Goal: Task Accomplishment & Management: Manage account settings

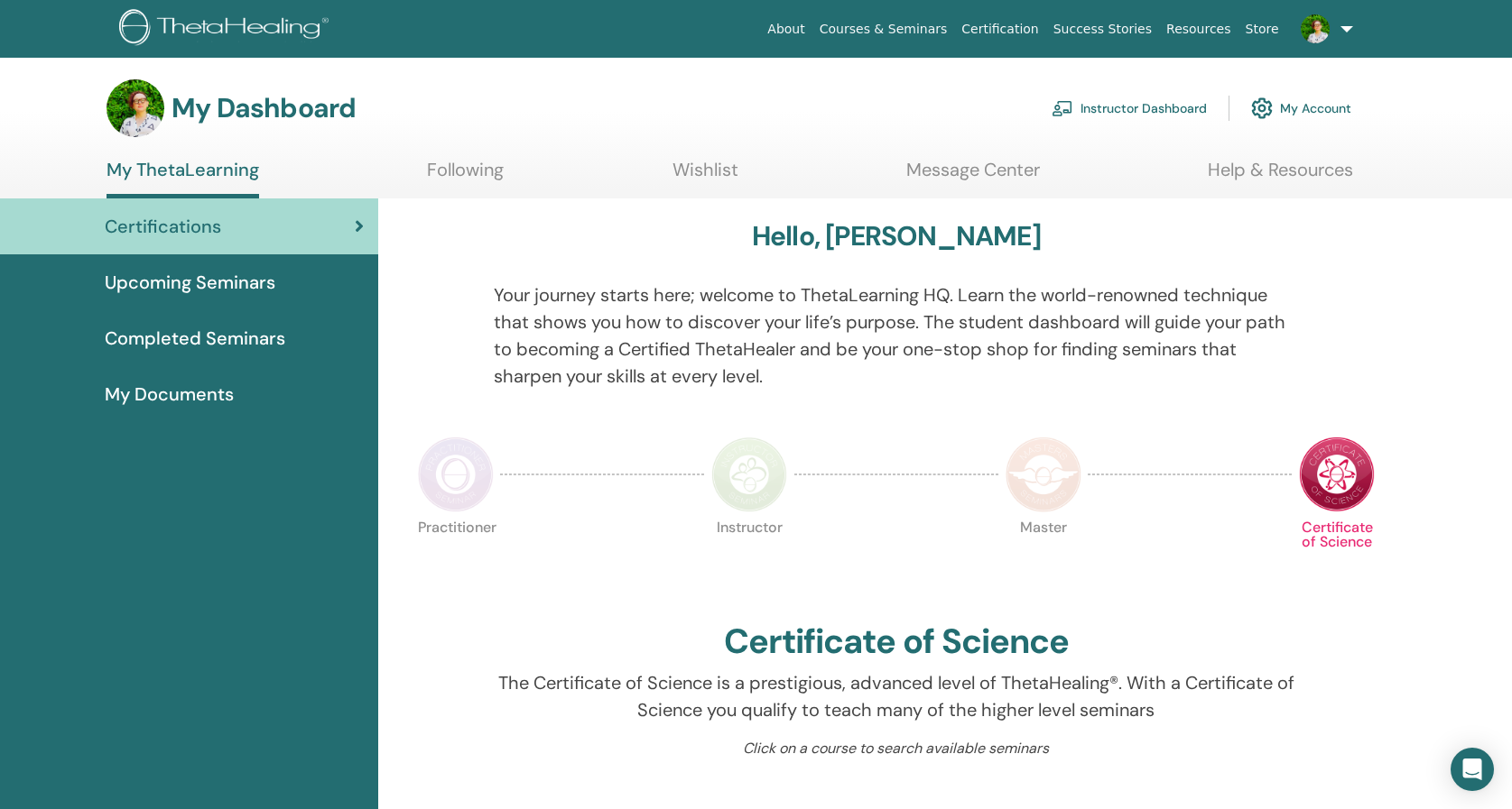
click at [1162, 106] on link "Instructor Dashboard" at bounding box center [1129, 108] width 155 height 40
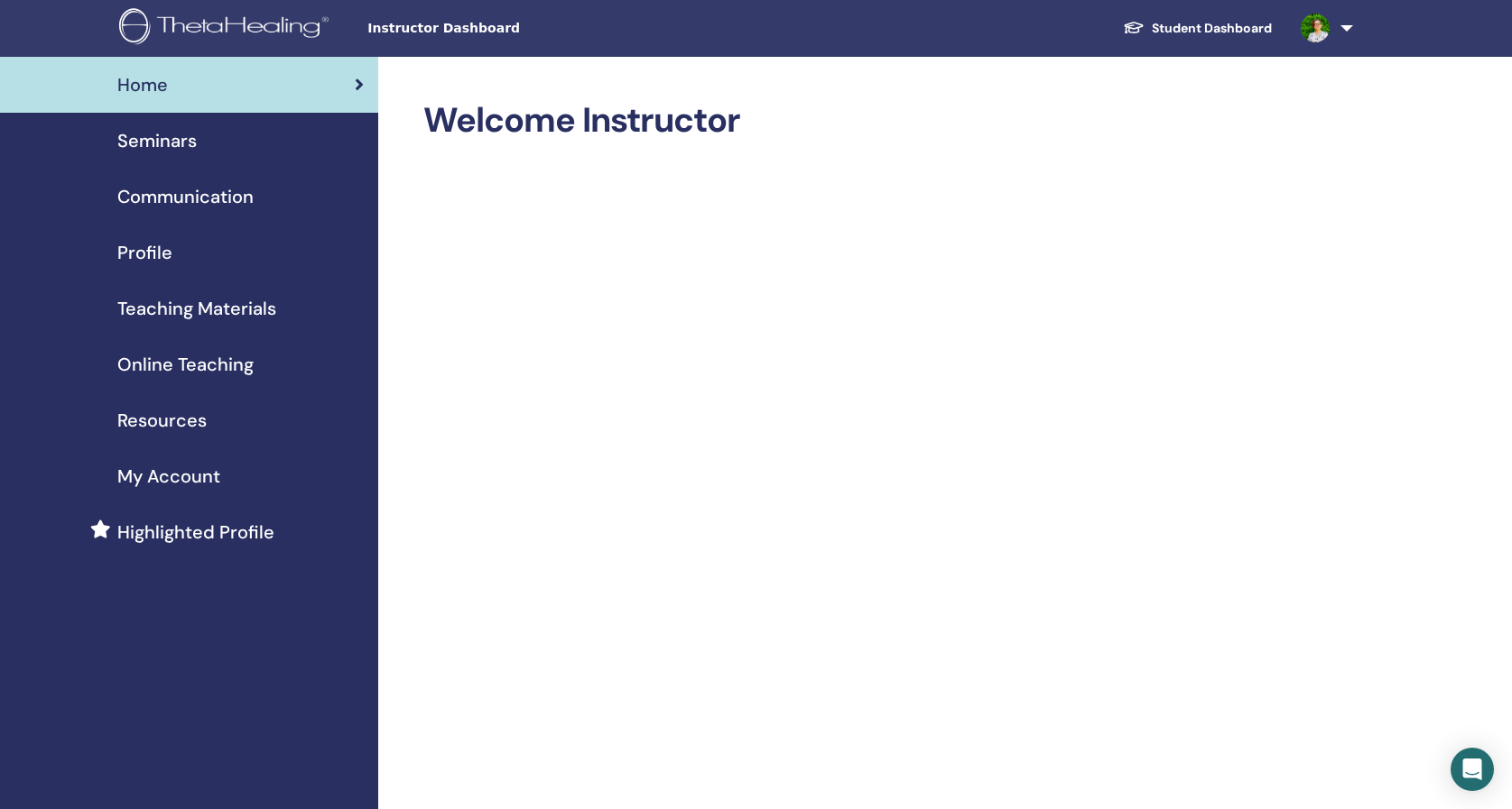
click at [152, 144] on span "Seminars" at bounding box center [157, 140] width 79 height 27
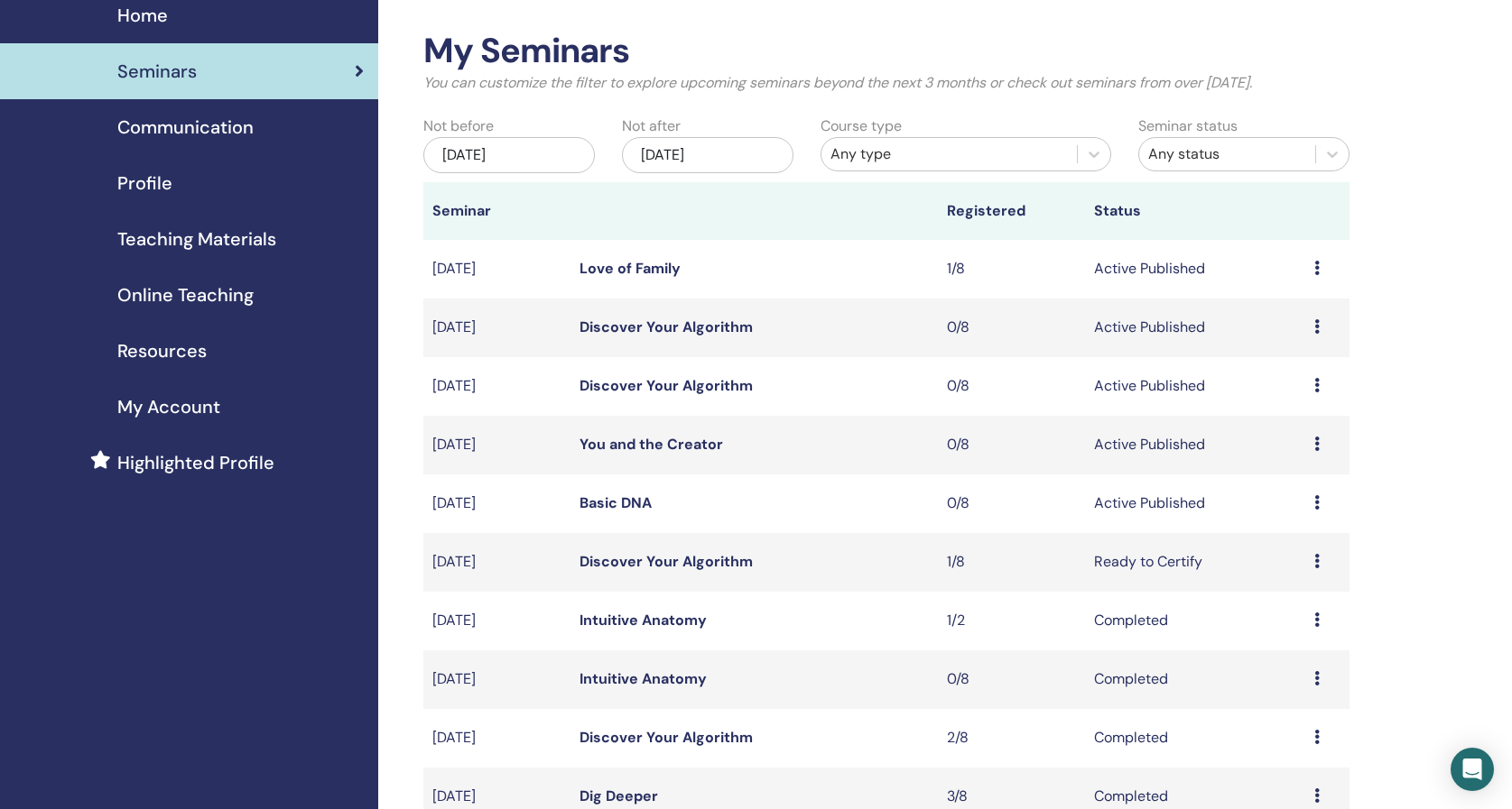
scroll to position [154, 0]
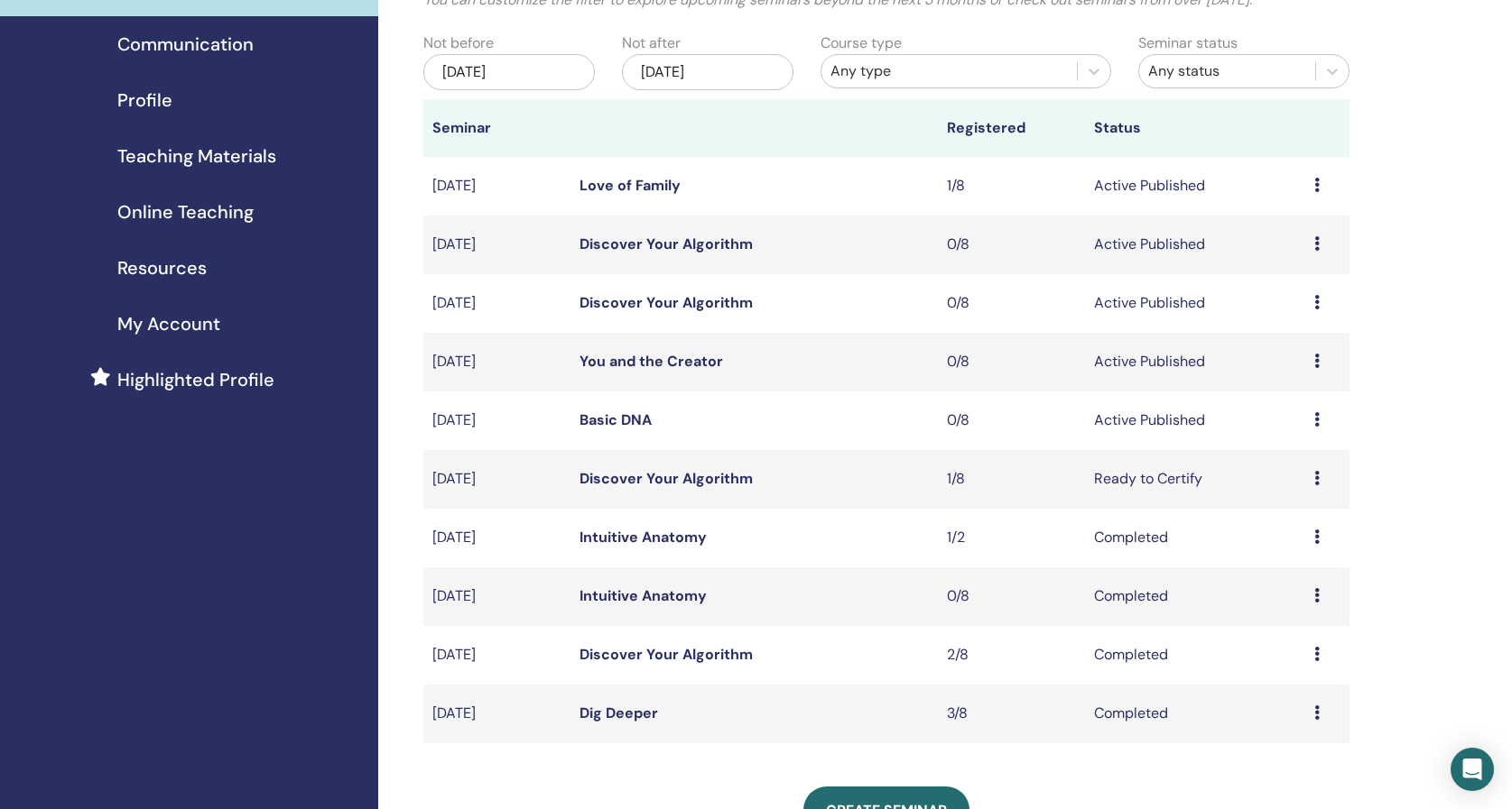
click at [1318, 365] on icon at bounding box center [1317, 361] width 6 height 14
click at [1264, 376] on link "Preview" at bounding box center [1280, 380] width 52 height 19
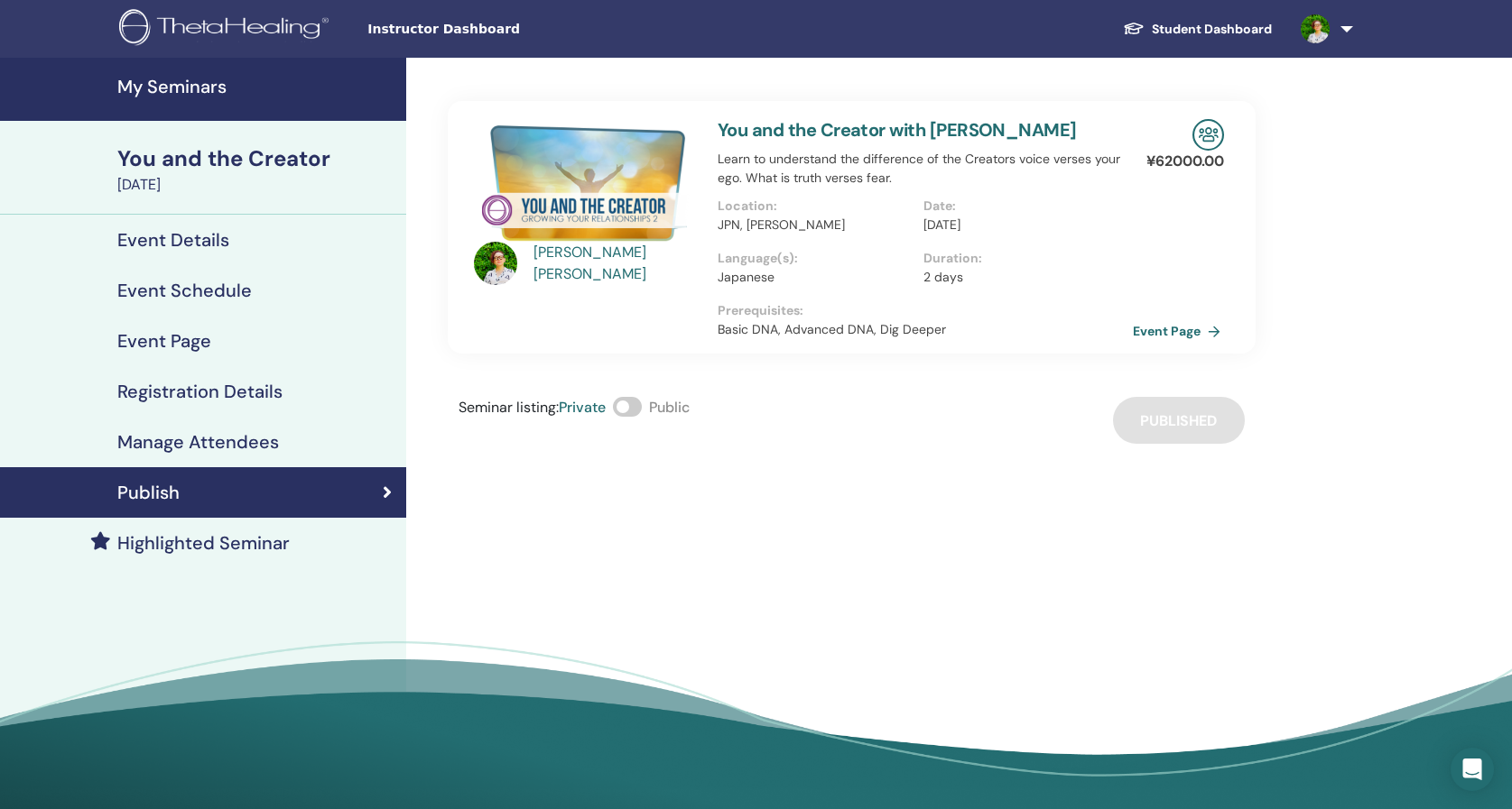
click at [1172, 329] on link "Event Page" at bounding box center [1179, 331] width 95 height 27
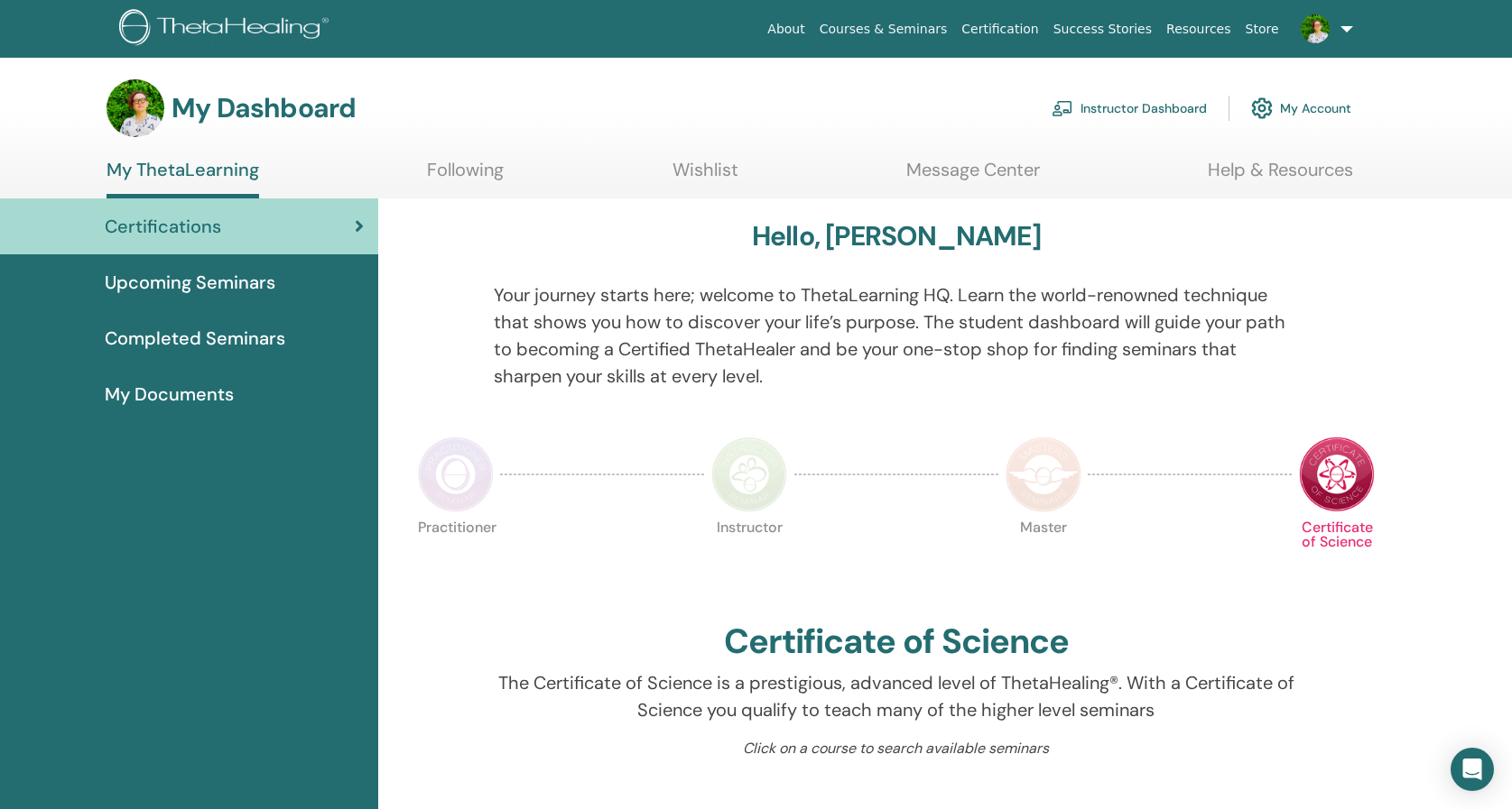
click at [1148, 105] on link "Instructor Dashboard" at bounding box center [1129, 108] width 155 height 40
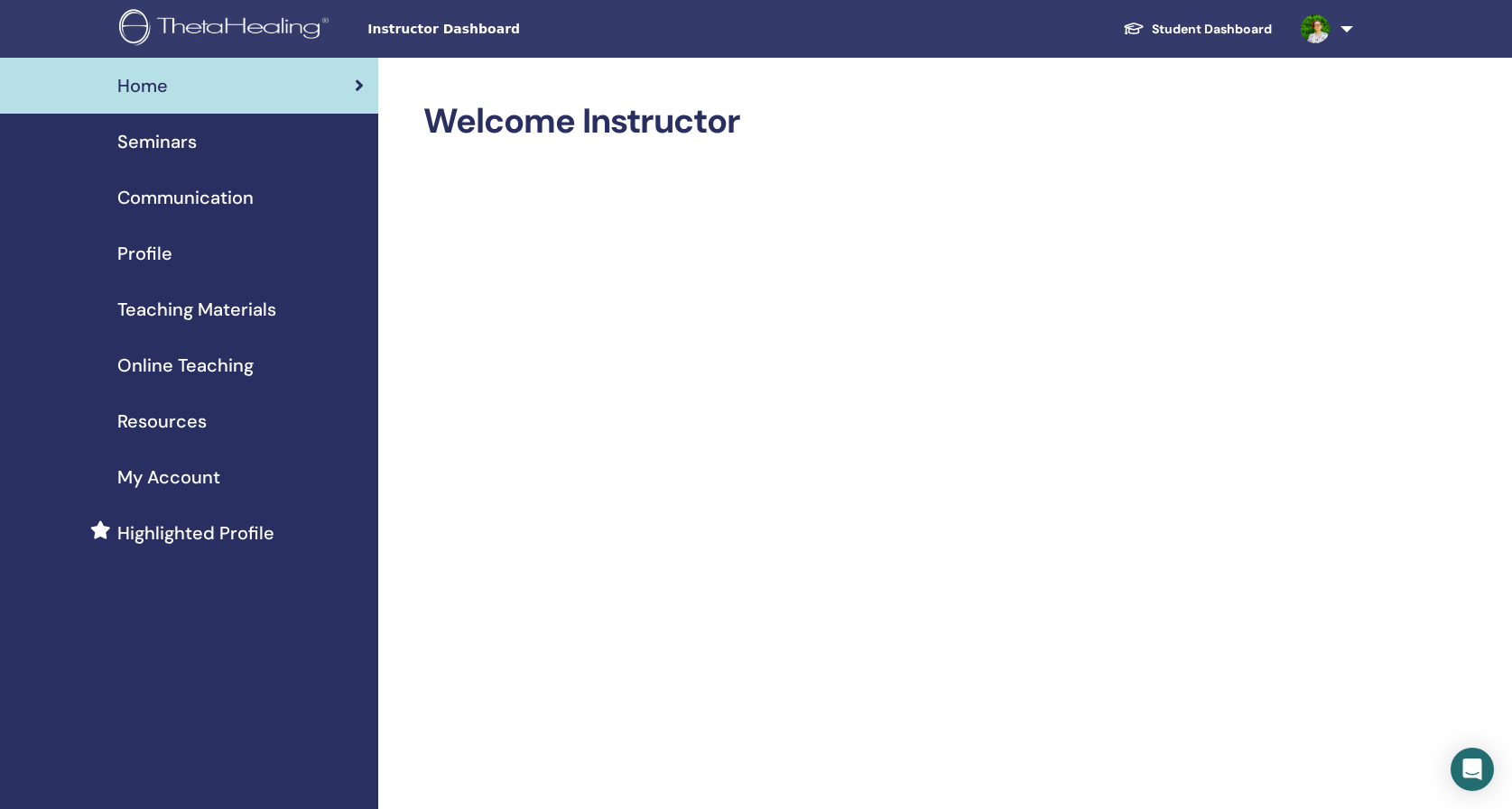
click at [149, 140] on span "Seminars" at bounding box center [157, 141] width 79 height 27
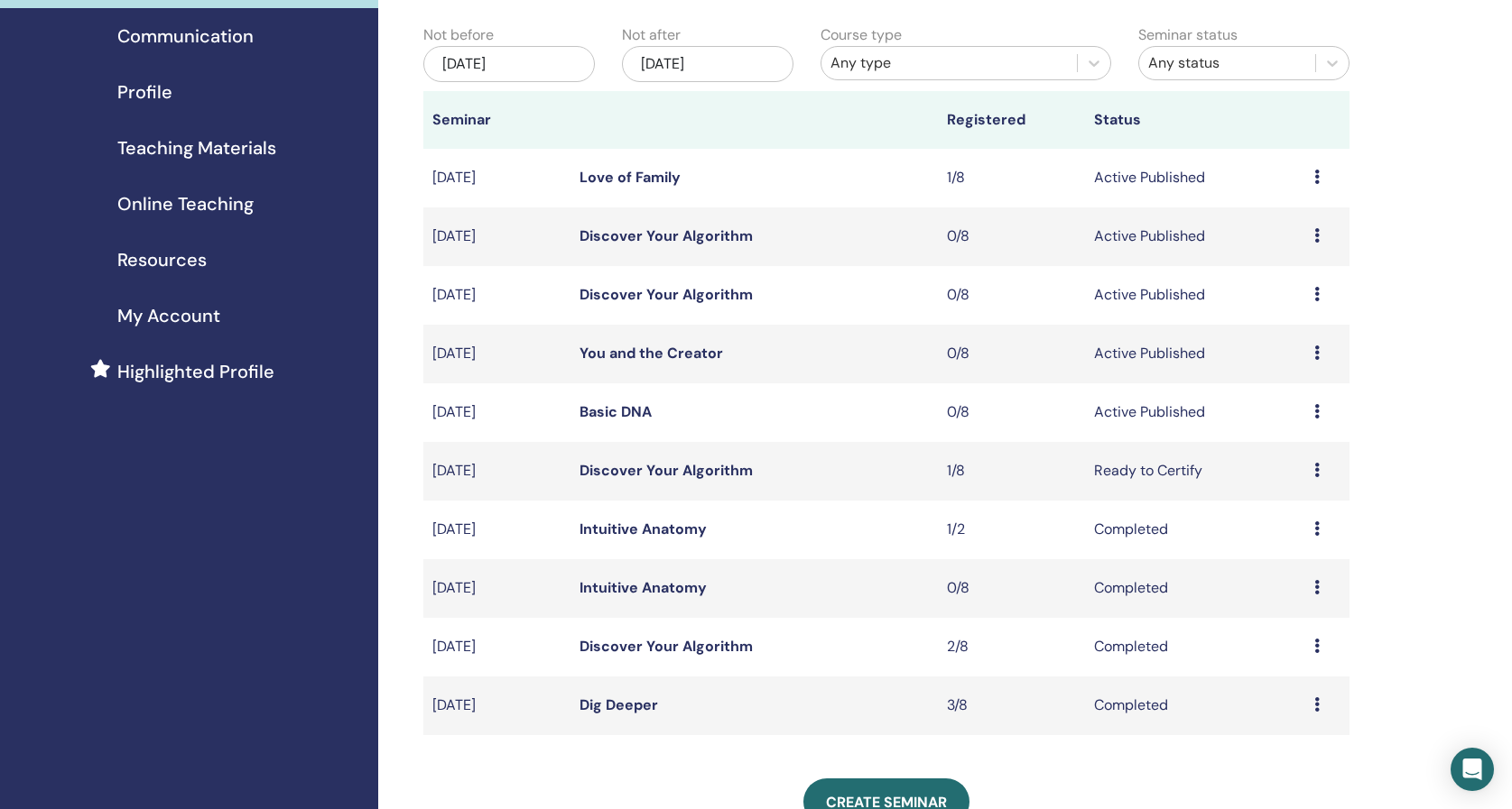
scroll to position [171, 0]
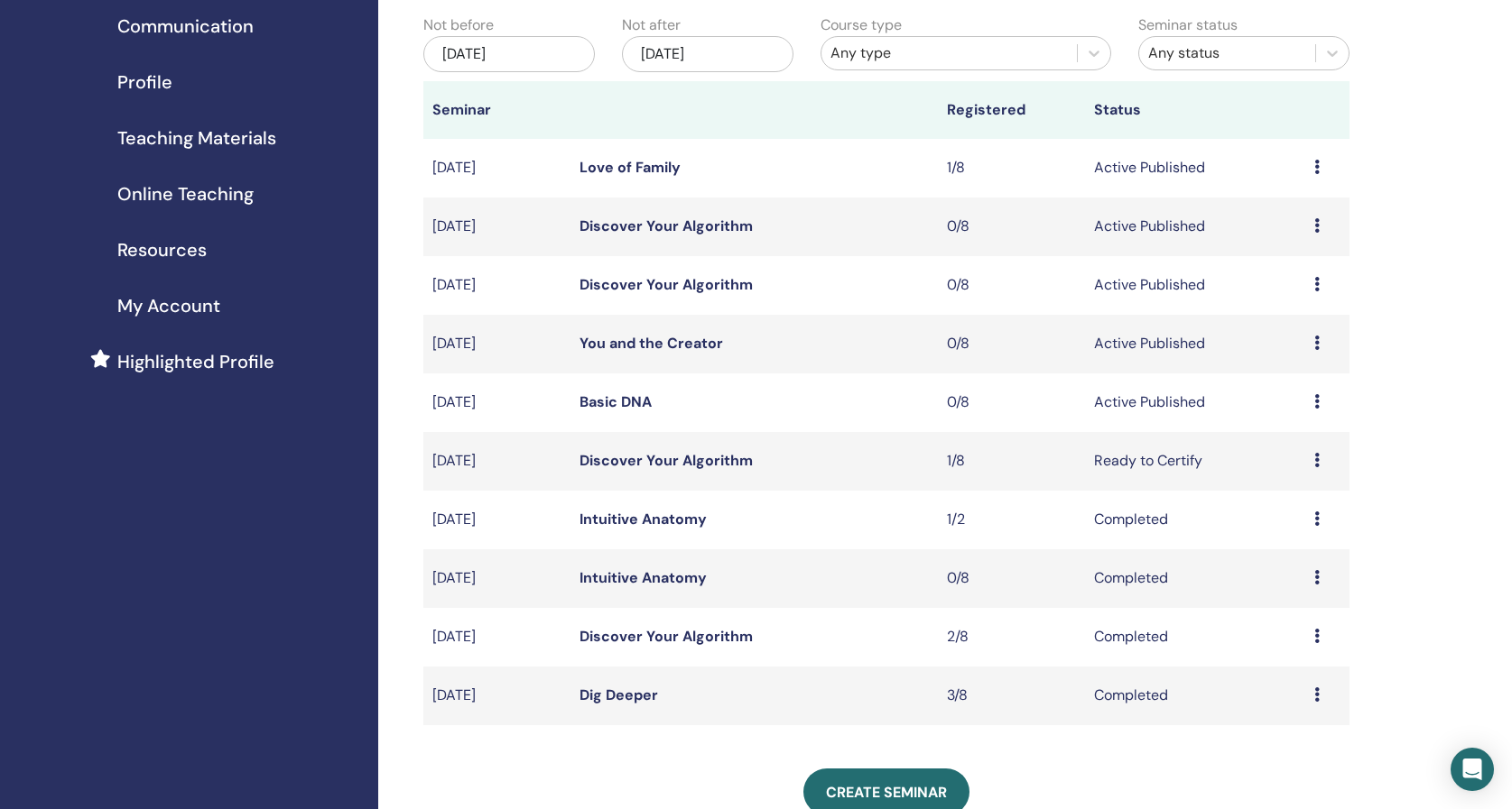
click at [672, 462] on link "Discover Your Algorithm" at bounding box center [666, 461] width 173 height 19
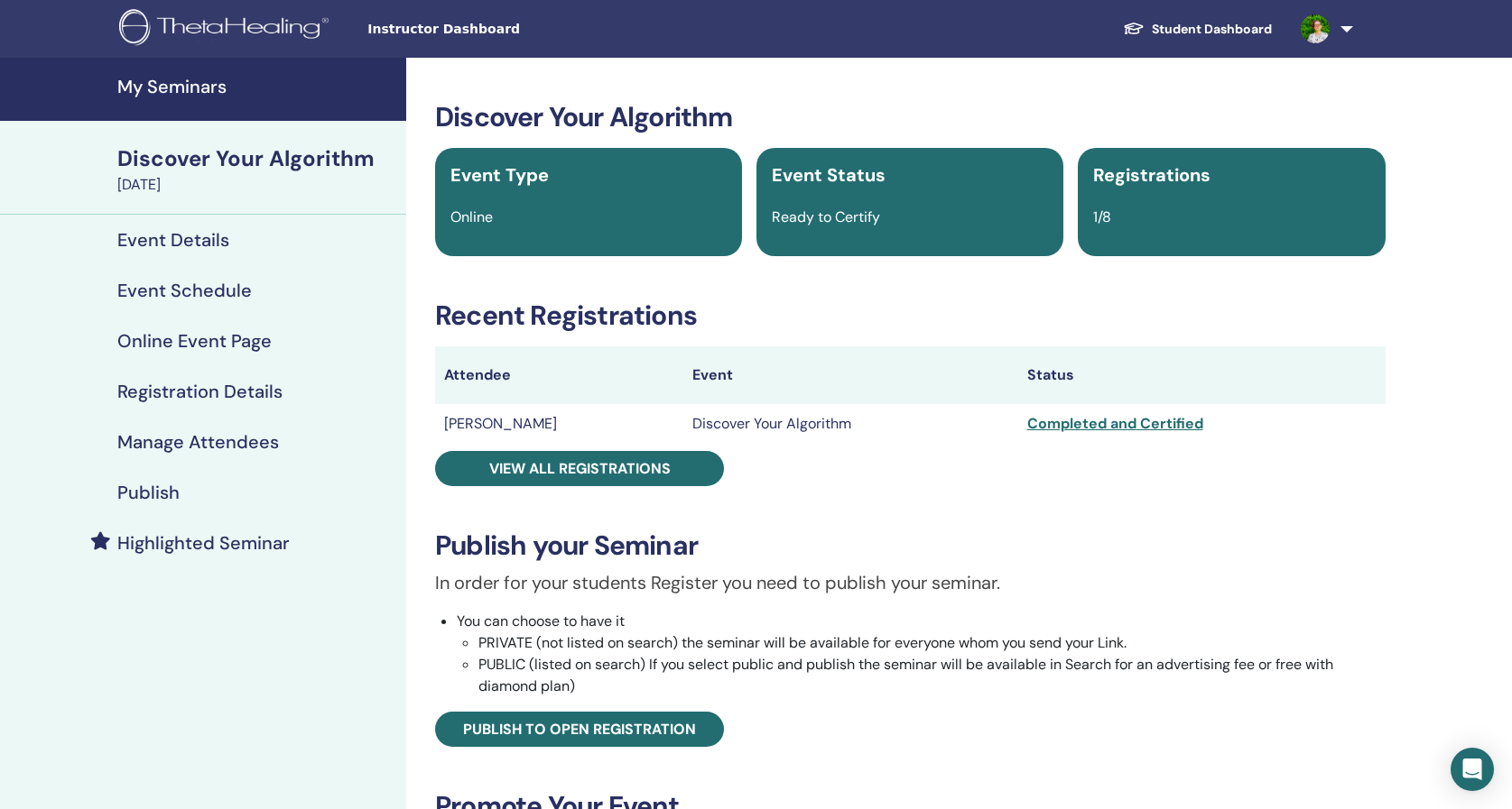
click at [1111, 424] on div "Completed and Certified" at bounding box center [1201, 424] width 350 height 22
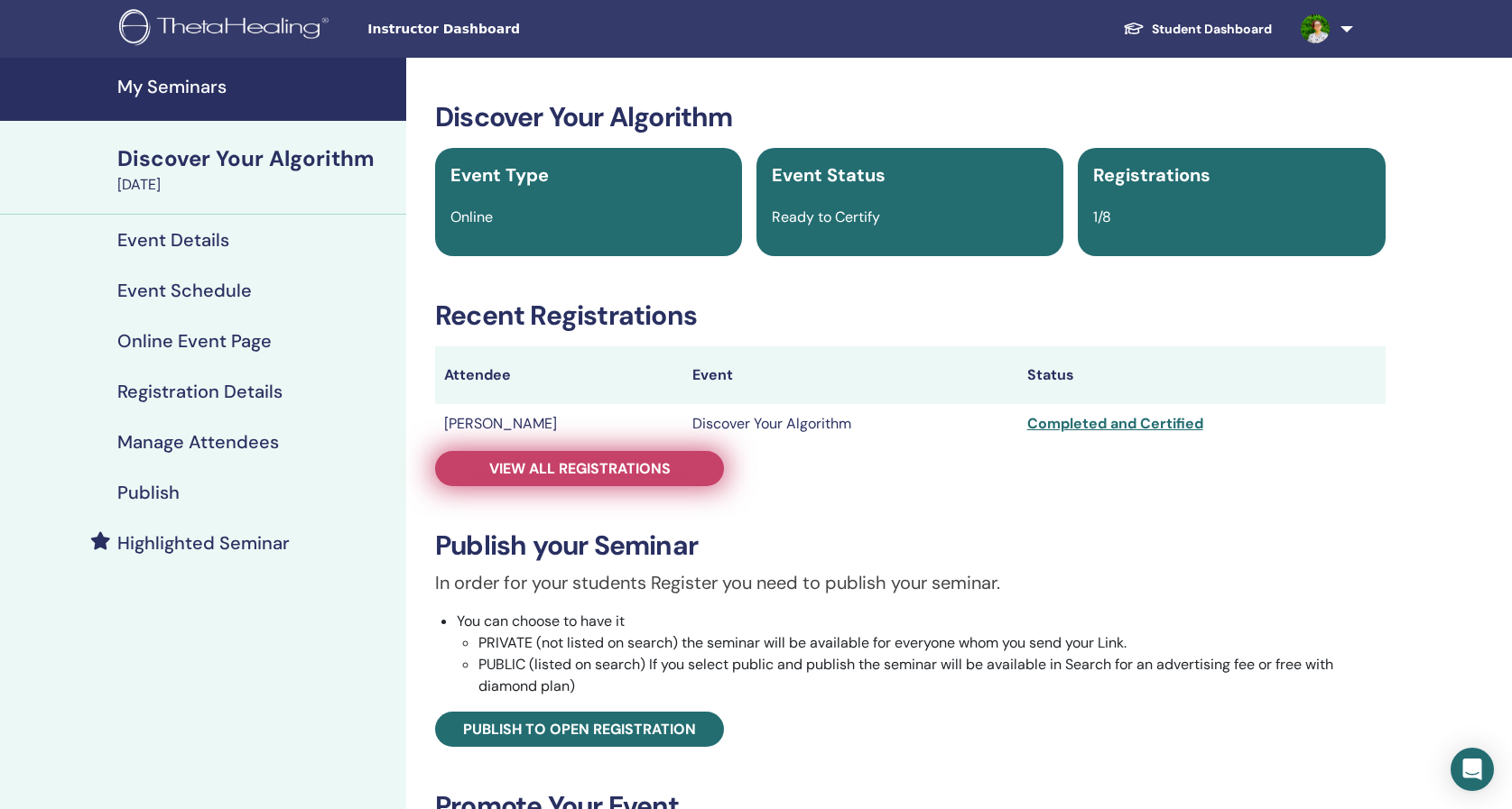
click at [676, 465] on link "View all registrations" at bounding box center [579, 468] width 289 height 35
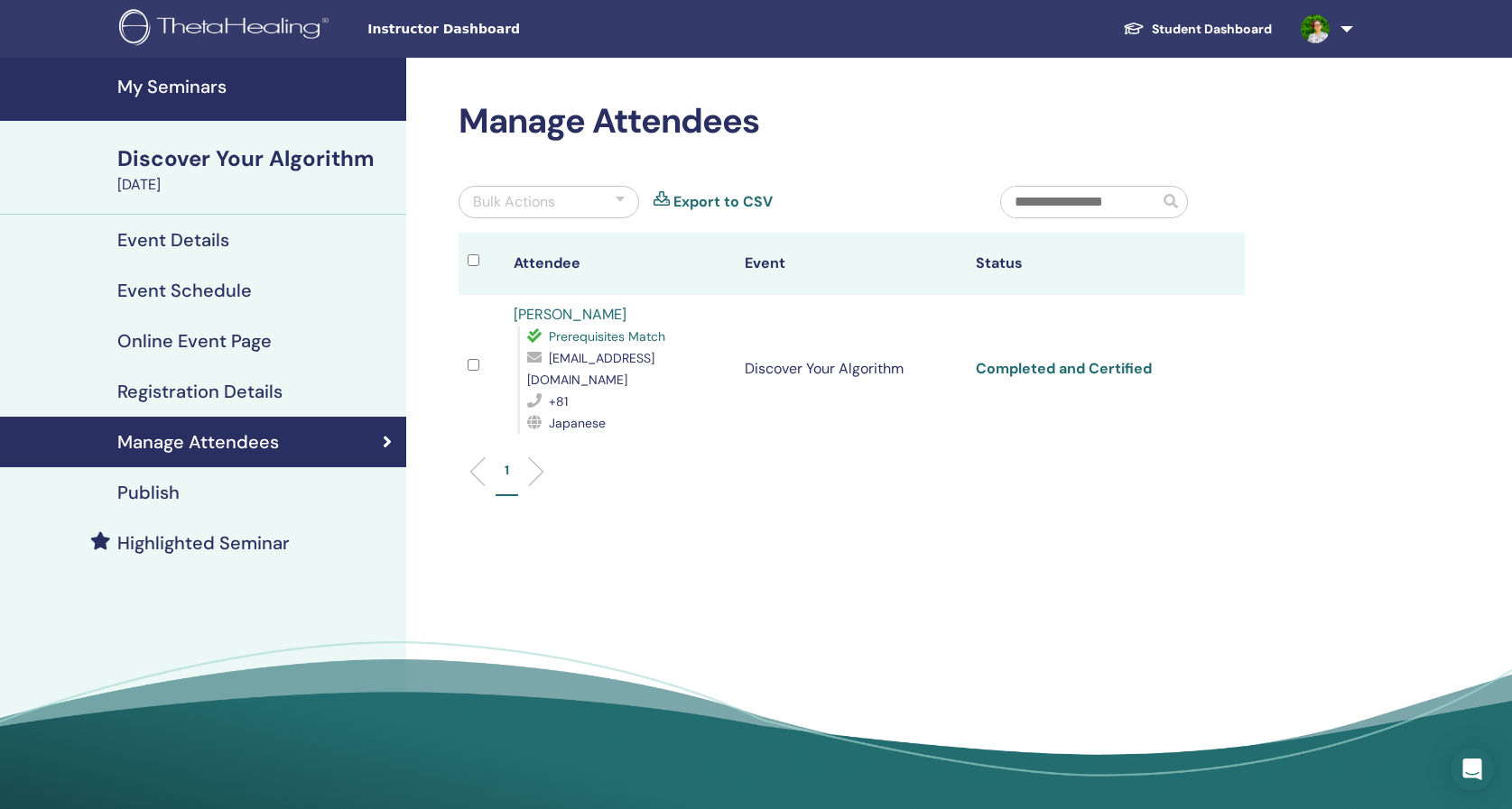
click at [1118, 359] on link "Completed and Certified" at bounding box center [1064, 368] width 176 height 19
click at [1472, 773] on icon "Open Intercom Messenger" at bounding box center [1471, 769] width 24 height 24
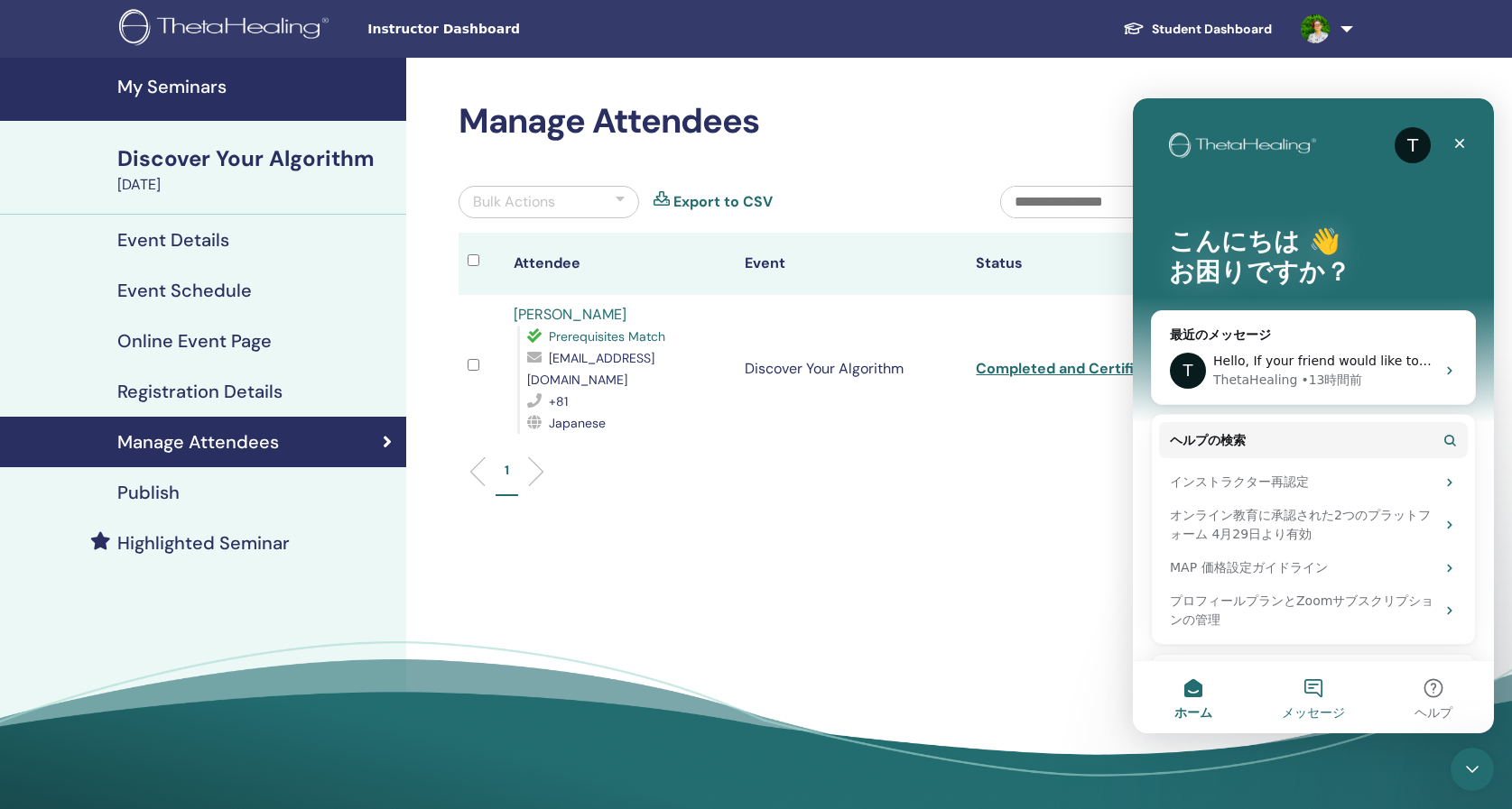
click at [1310, 683] on button "メッセージ" at bounding box center [1312, 697] width 120 height 73
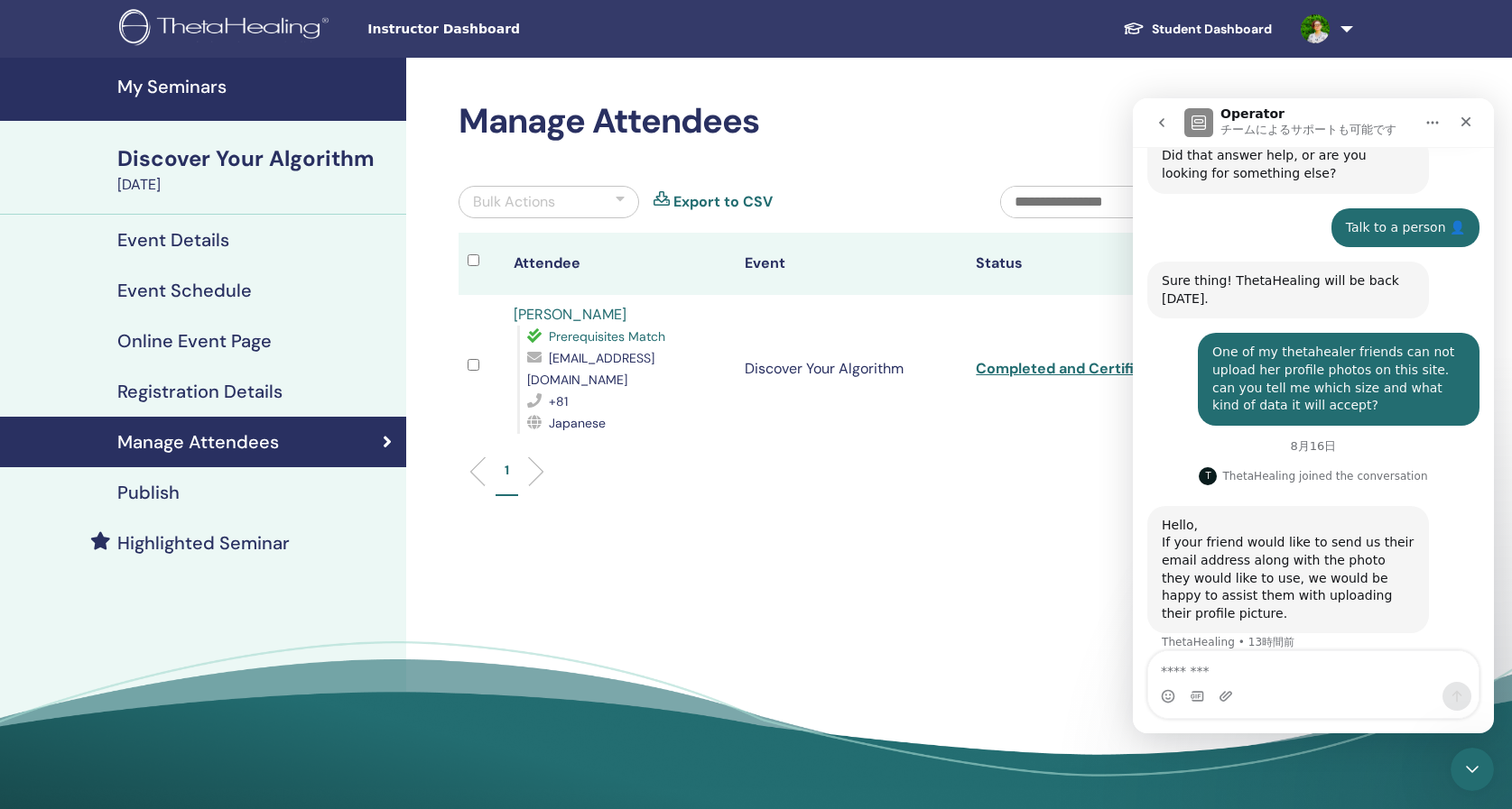
scroll to position [568, 0]
click at [1282, 679] on textarea "メッセージ..." at bounding box center [1312, 667] width 331 height 31
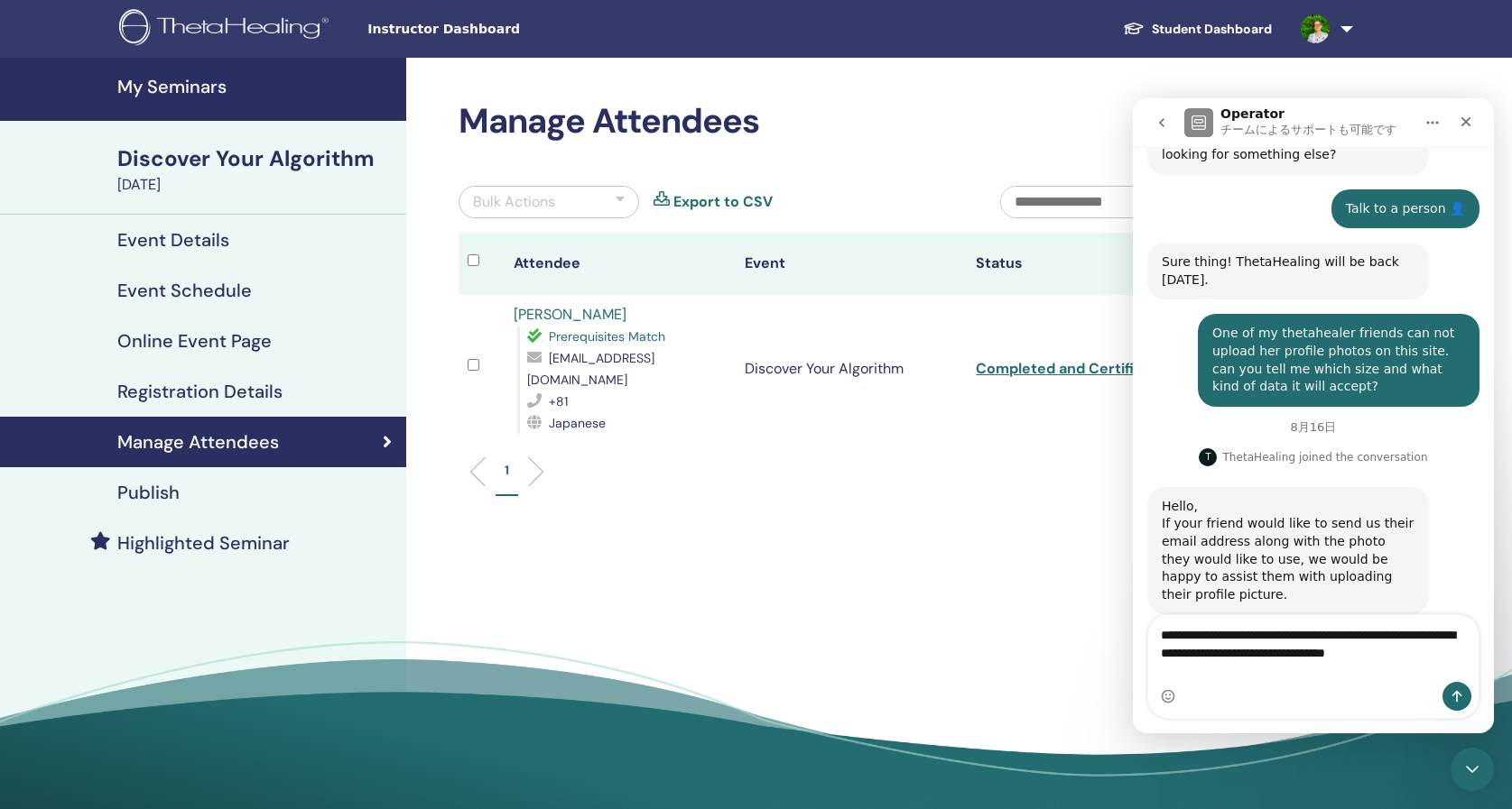
scroll to position [605, 0]
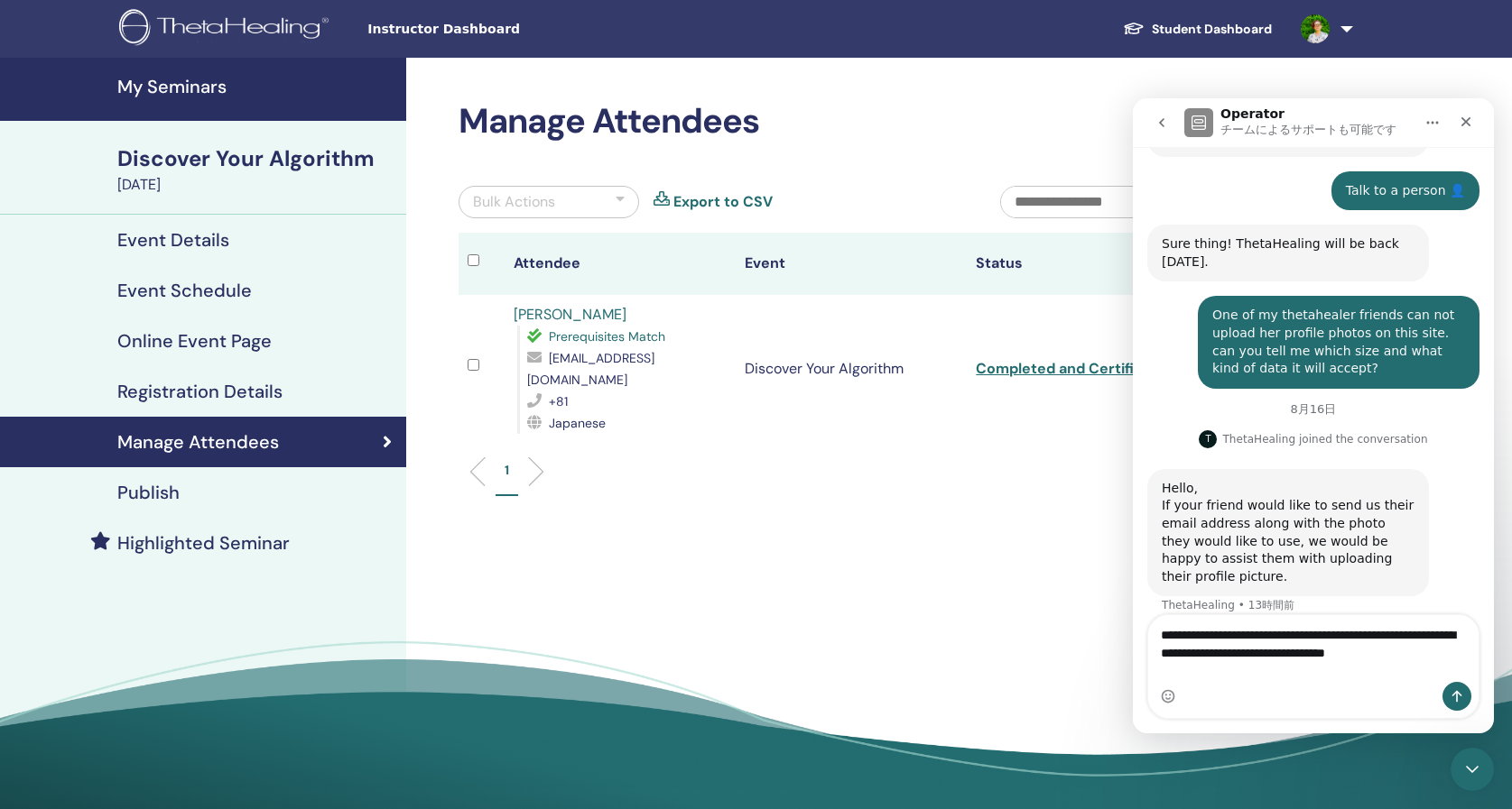
type textarea "**********"
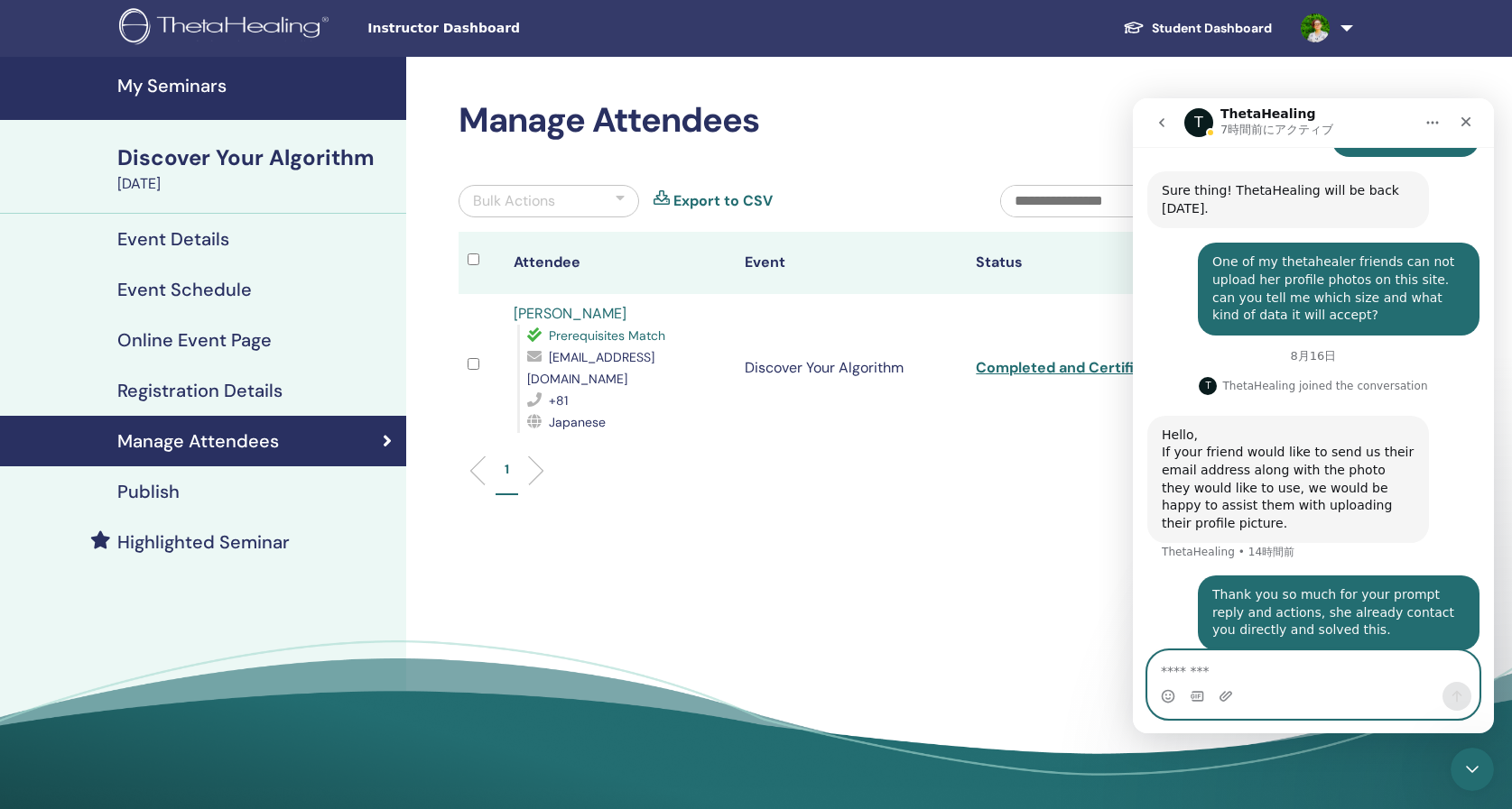
scroll to position [0, 0]
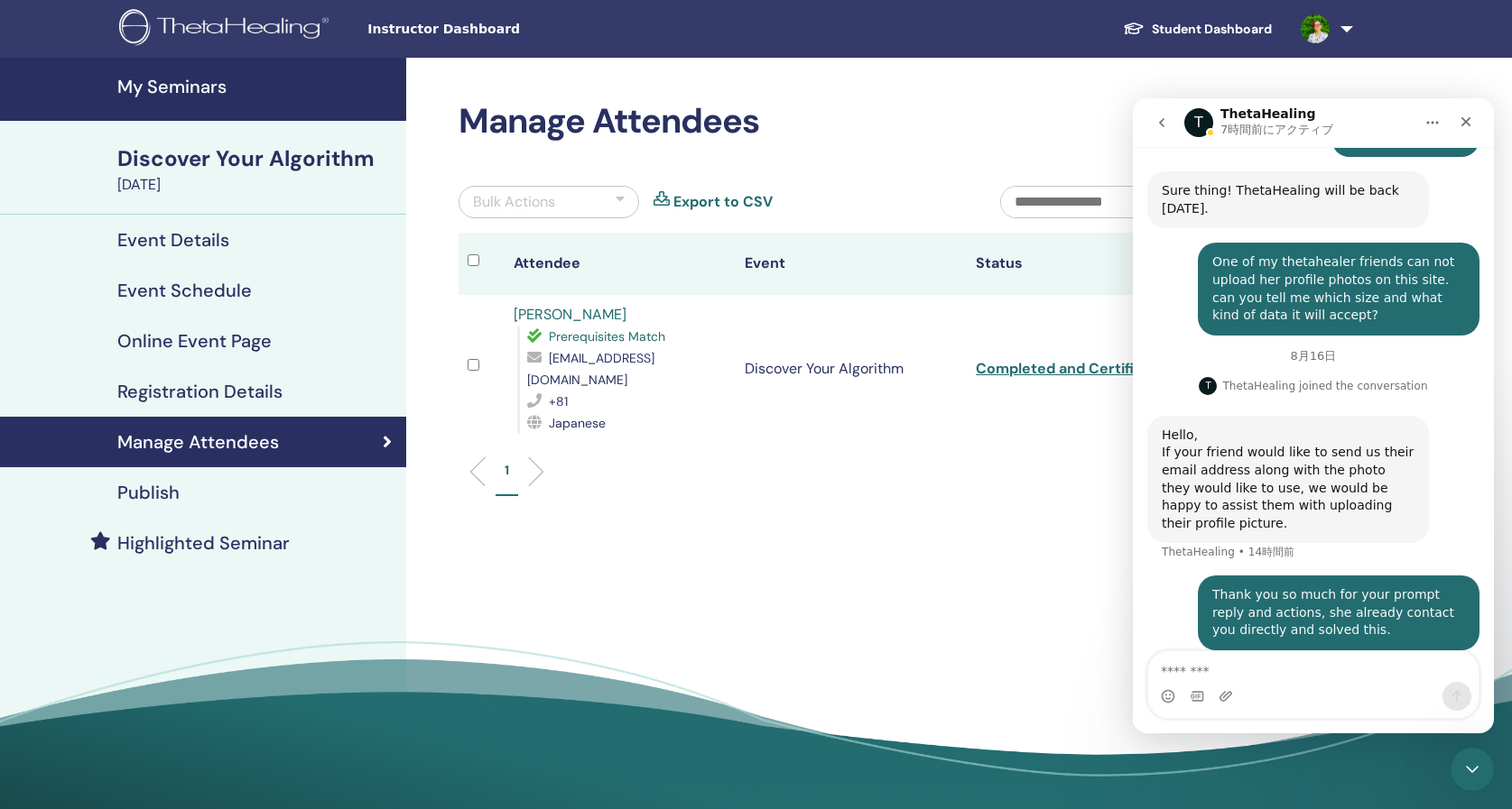
click at [167, 89] on h4 "My Seminars" at bounding box center [256, 86] width 278 height 22
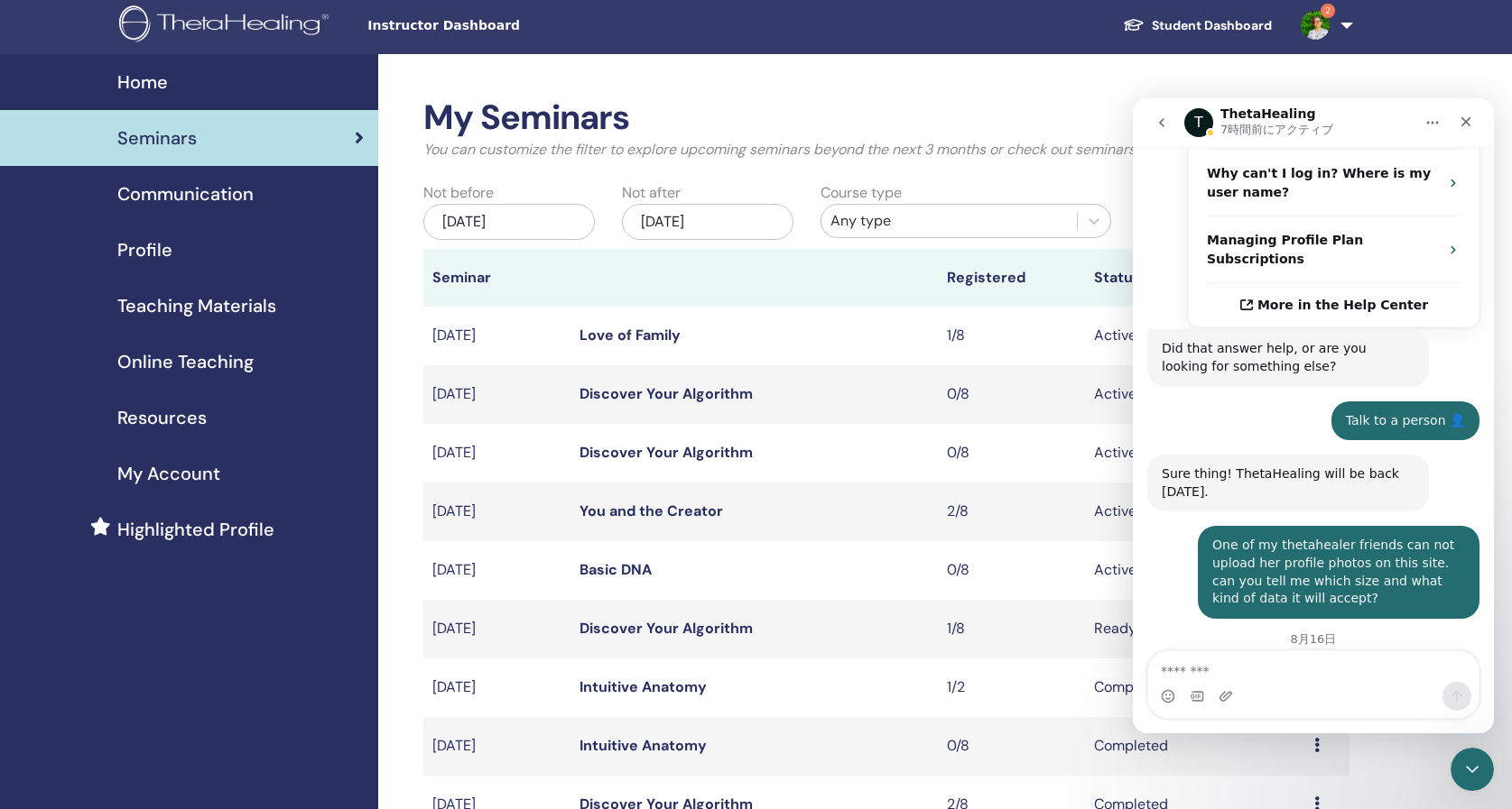
scroll to position [657, 0]
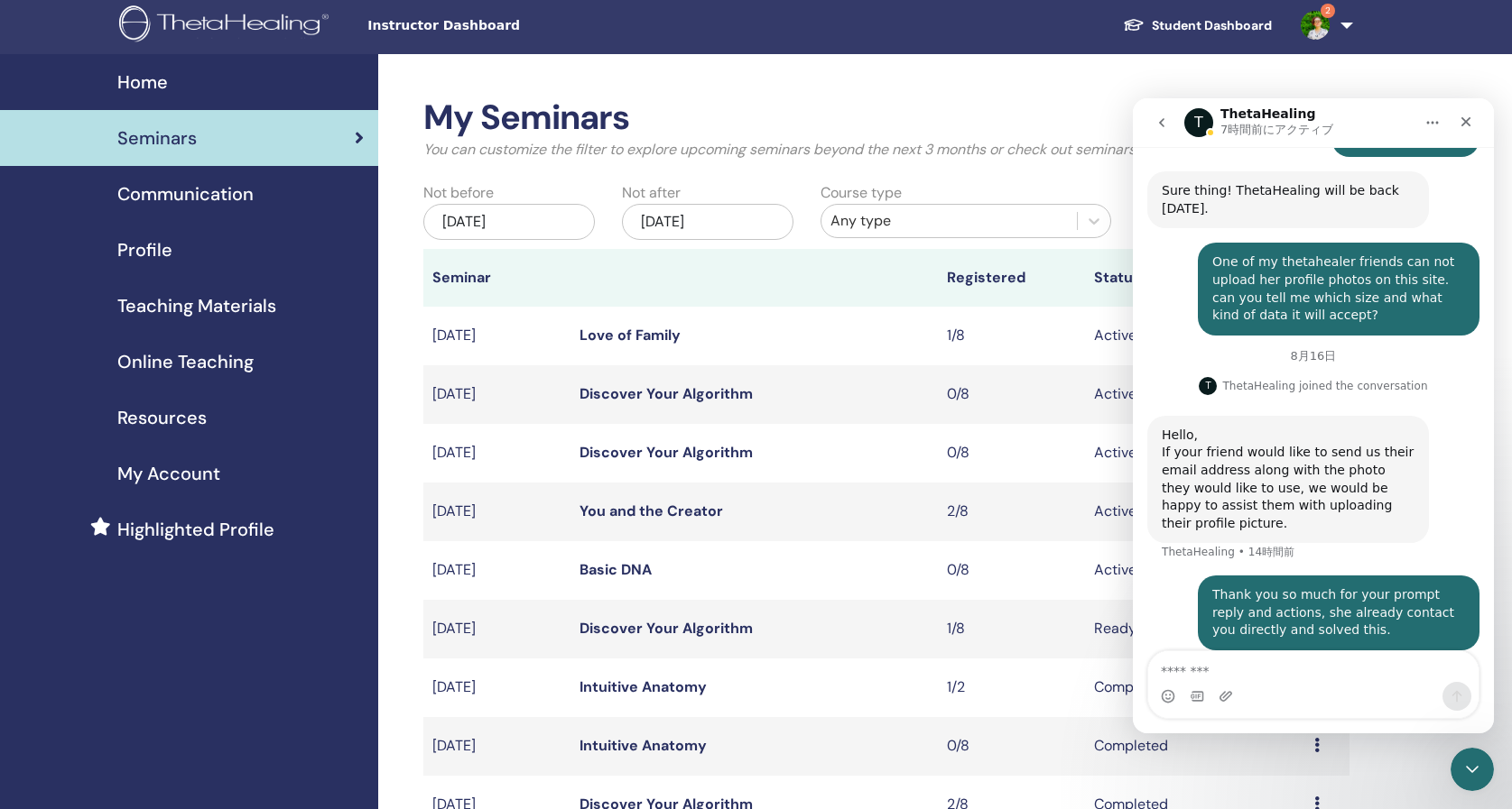
click at [1167, 118] on icon "go back" at bounding box center [1161, 122] width 14 height 14
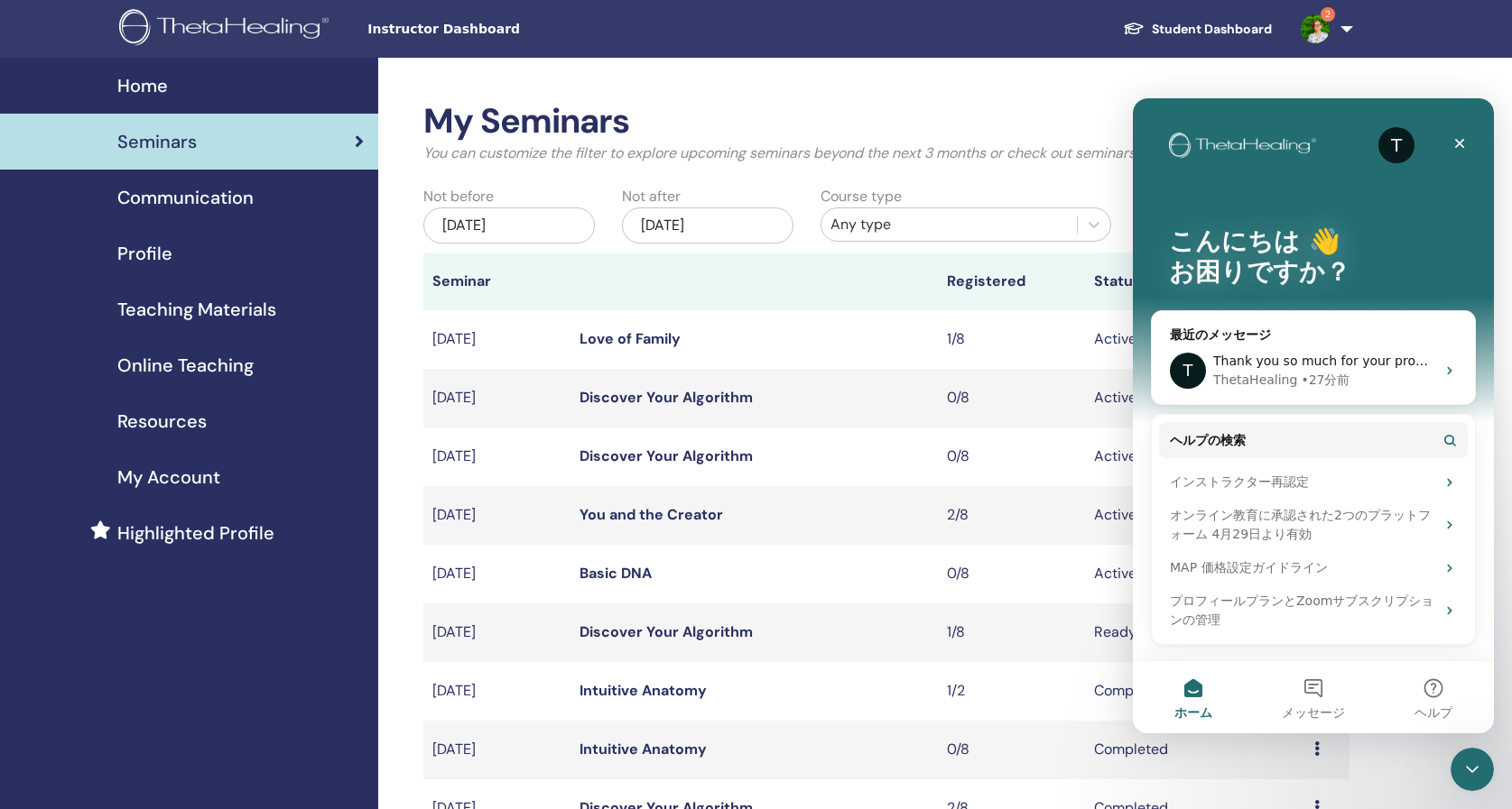
scroll to position [0, 0]
click at [697, 520] on link "You and the Creator" at bounding box center [651, 514] width 143 height 19
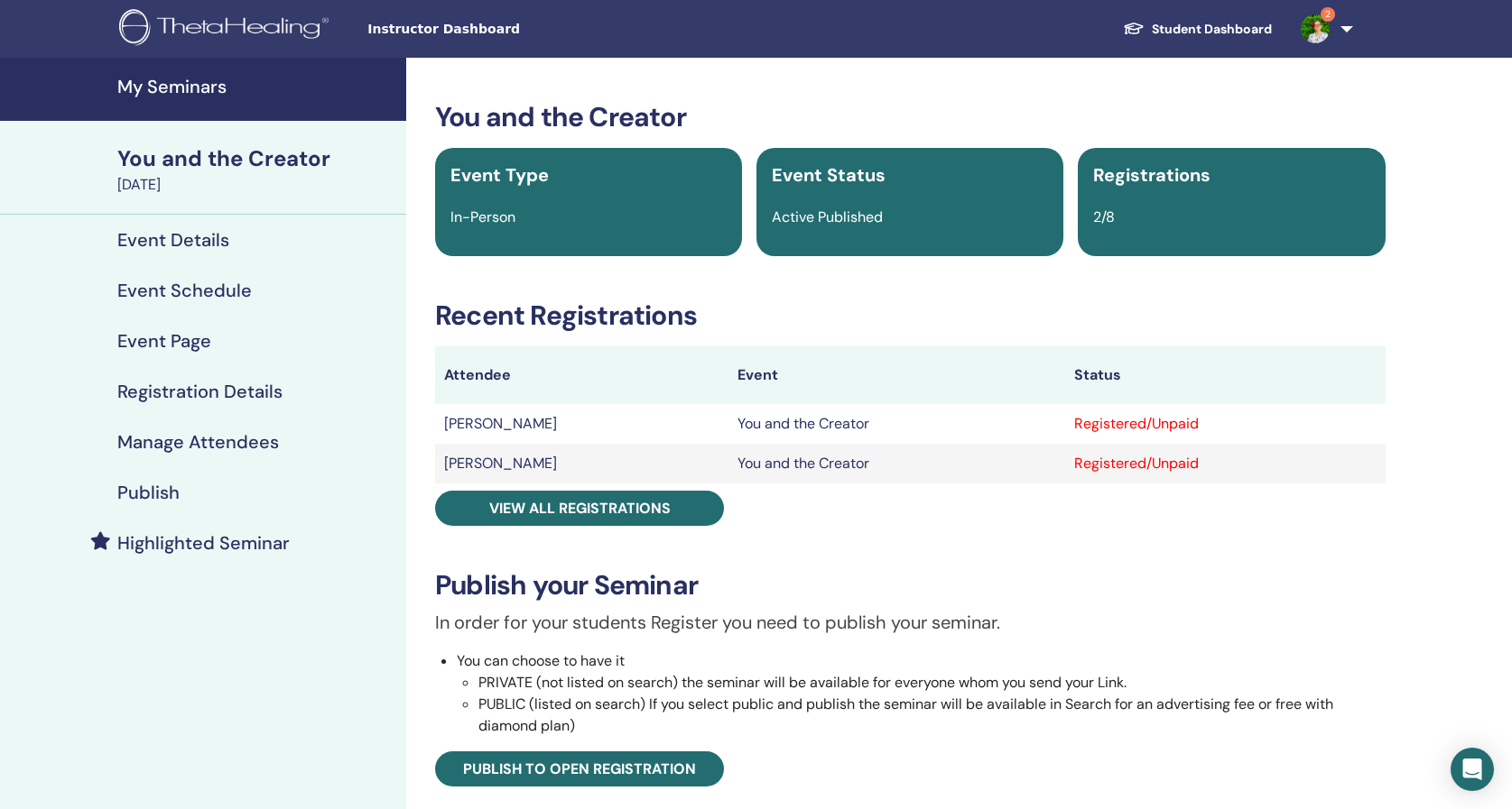
scroll to position [3, 0]
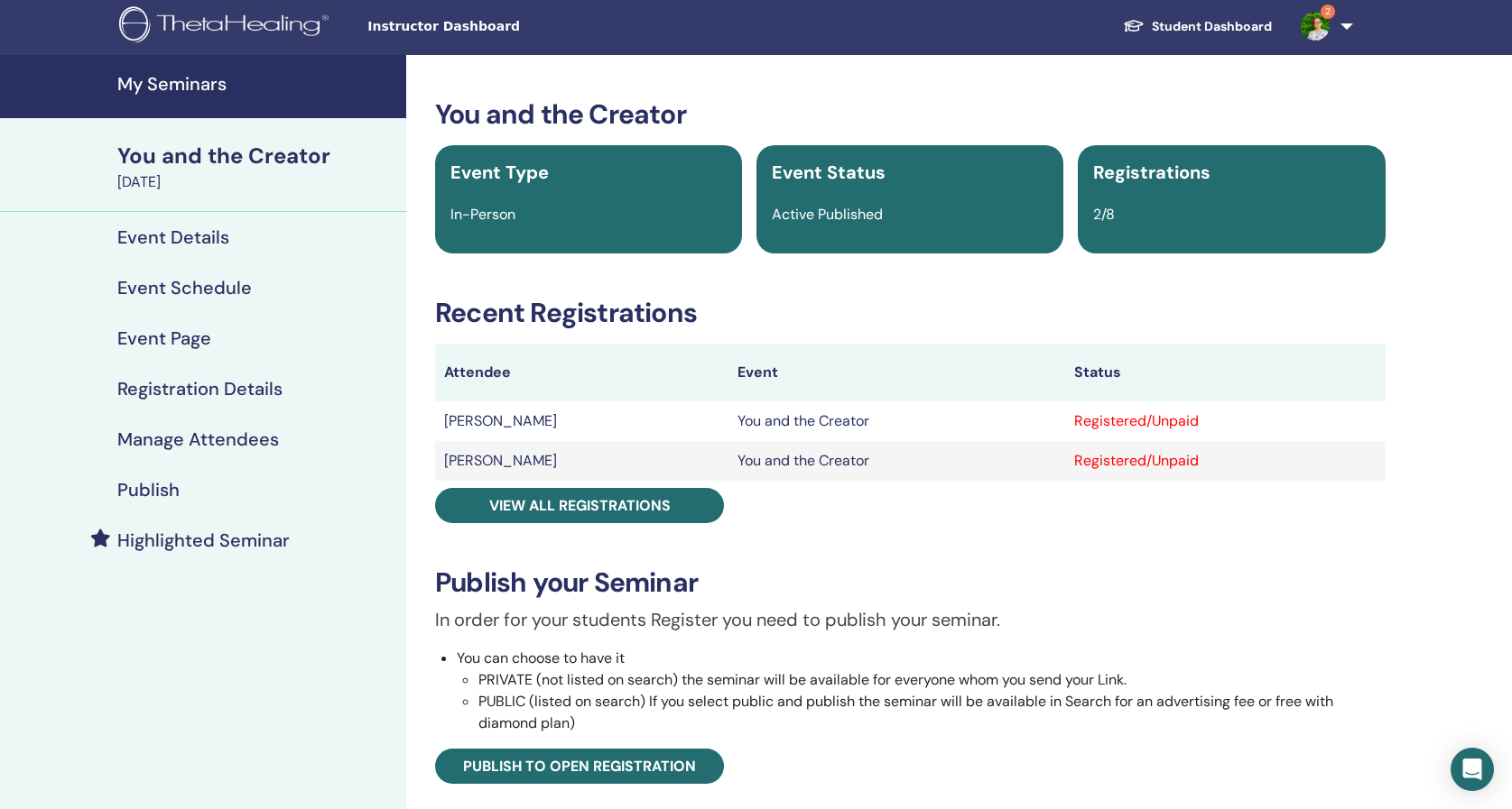
click at [1312, 29] on img at bounding box center [1314, 25] width 29 height 29
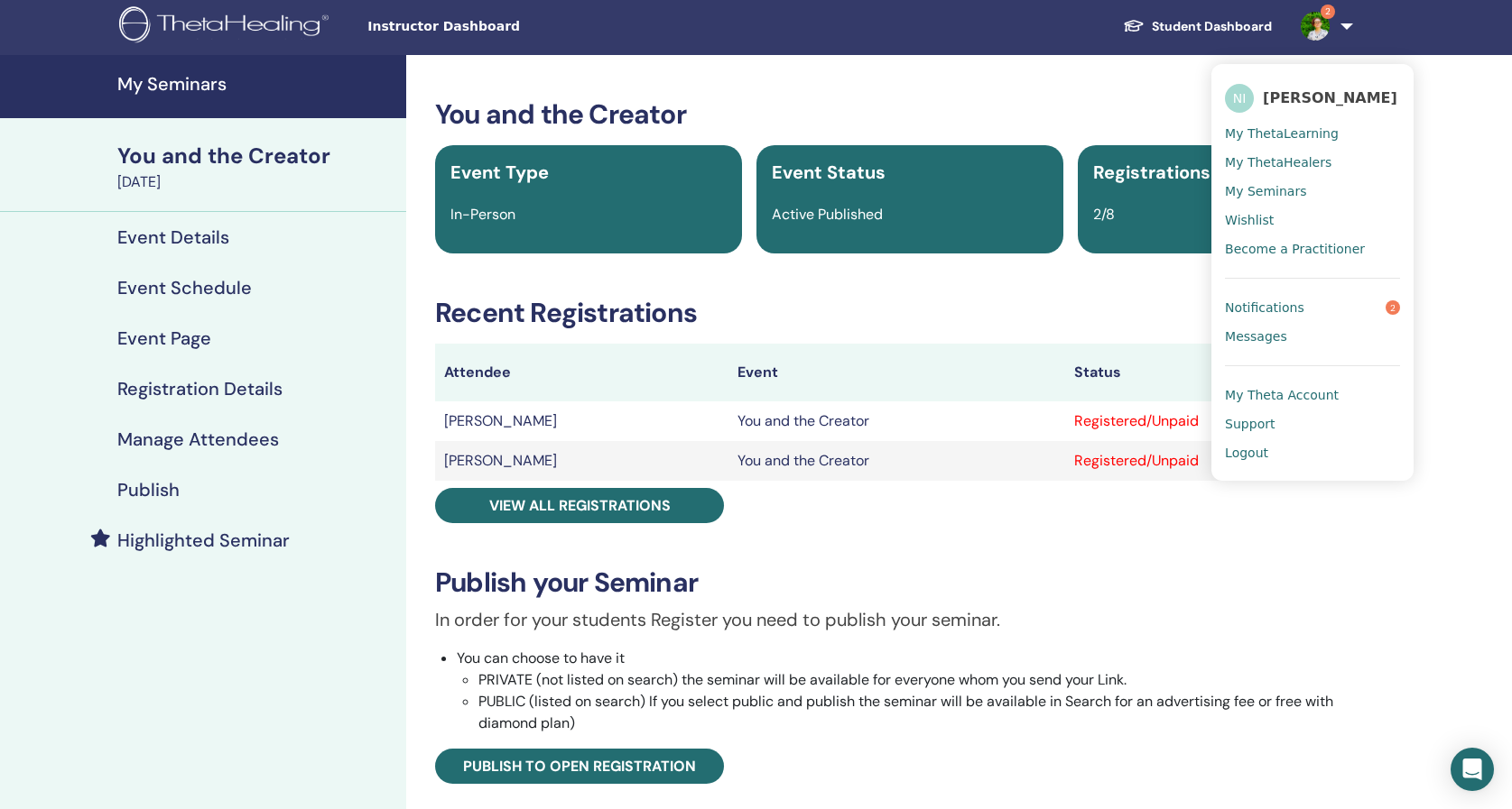
click at [1333, 304] on link "Notifications 2" at bounding box center [1312, 307] width 175 height 29
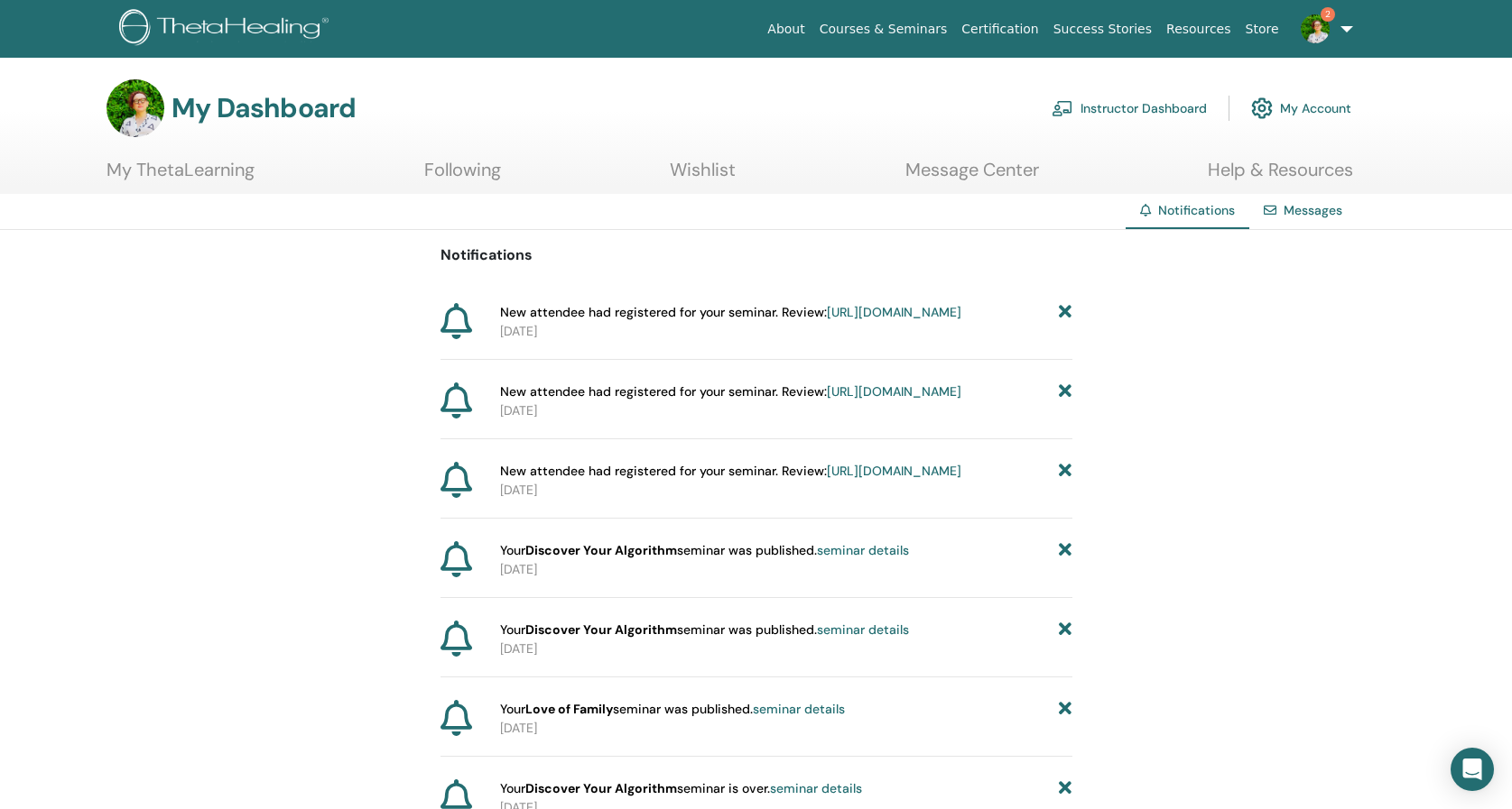
click at [1309, 25] on img at bounding box center [1314, 28] width 29 height 29
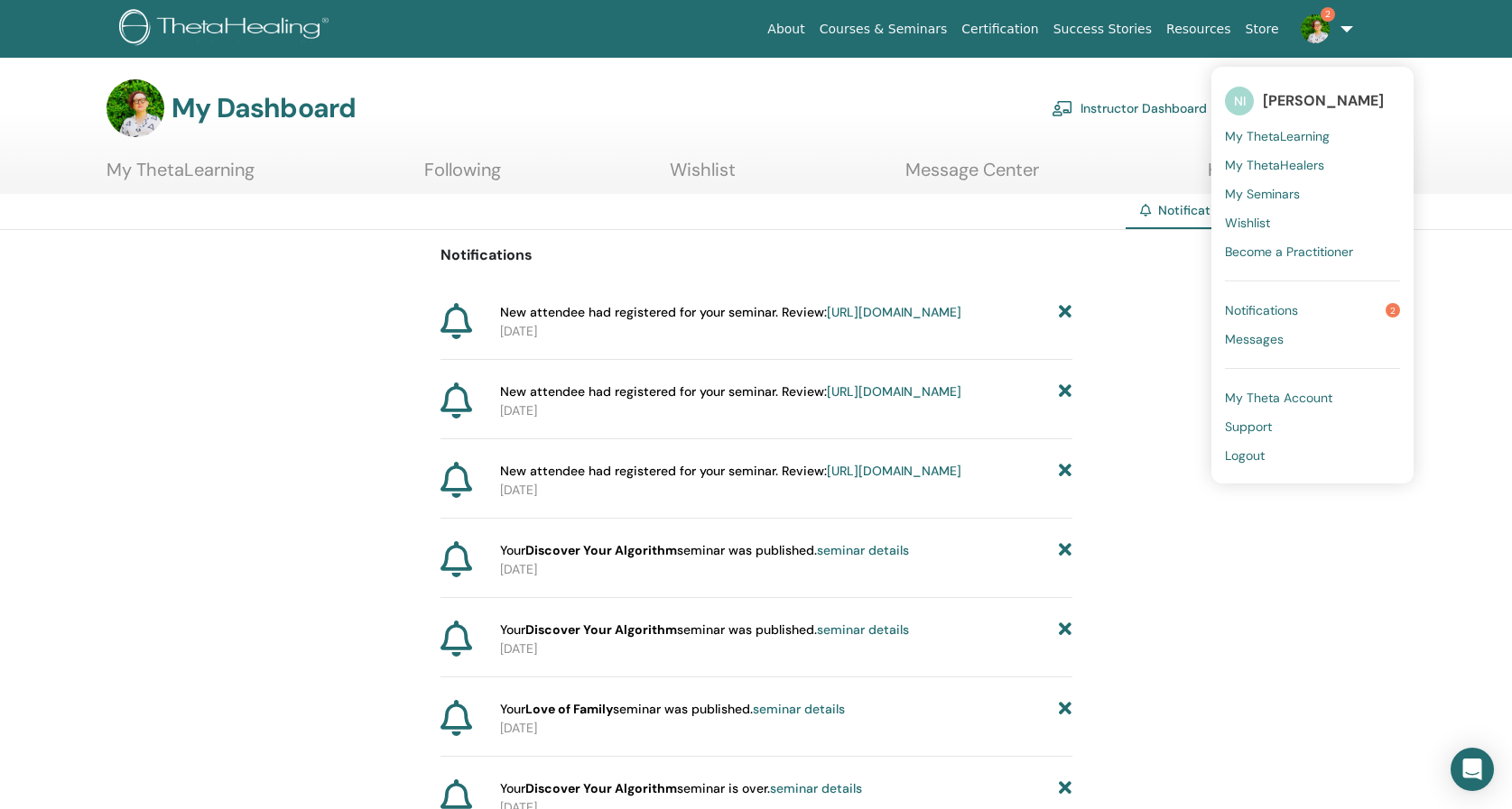
click at [1309, 312] on link "Notifications 2" at bounding box center [1312, 310] width 175 height 29
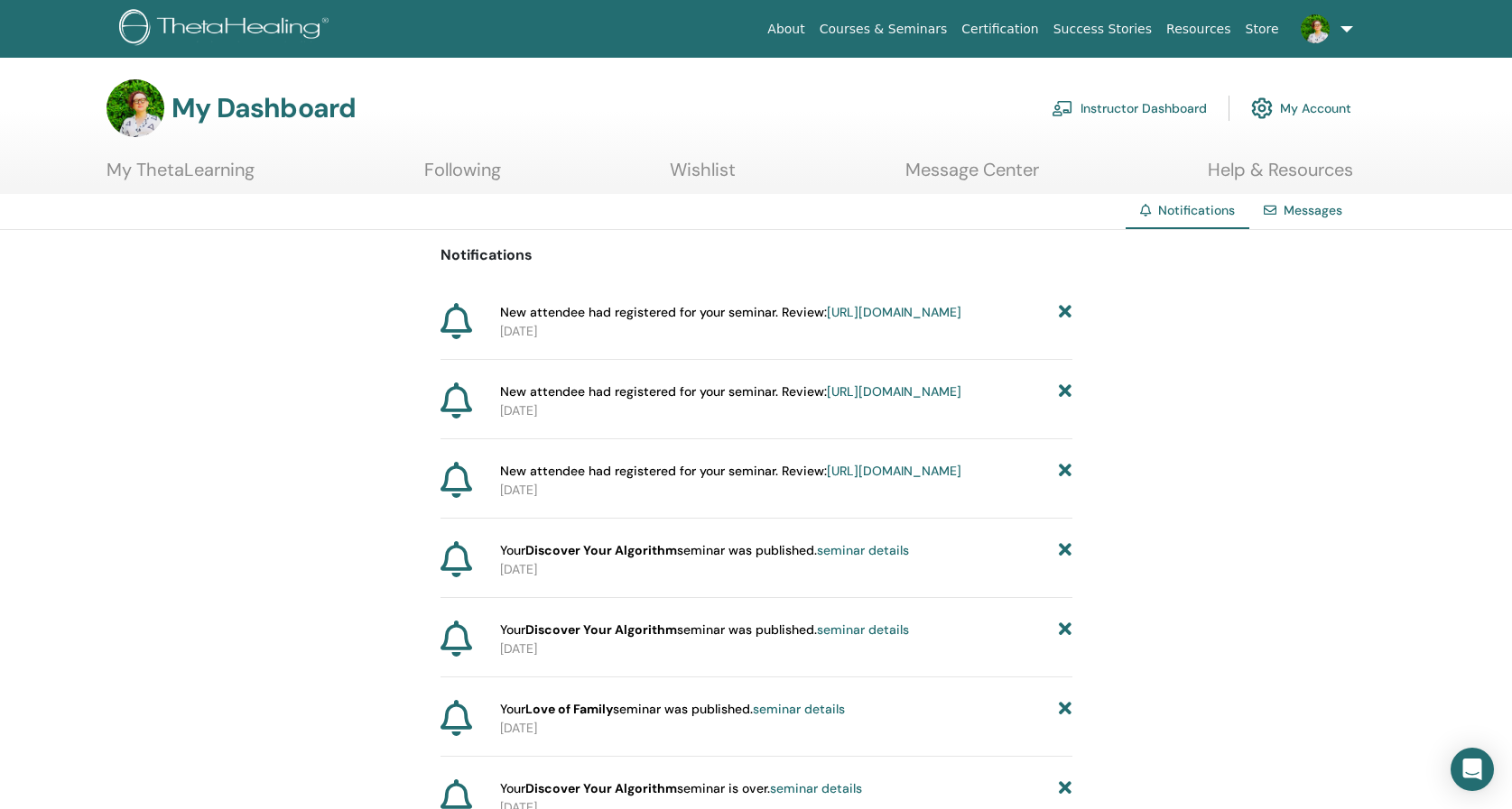
click at [1158, 108] on link "Instructor Dashboard" at bounding box center [1129, 108] width 155 height 40
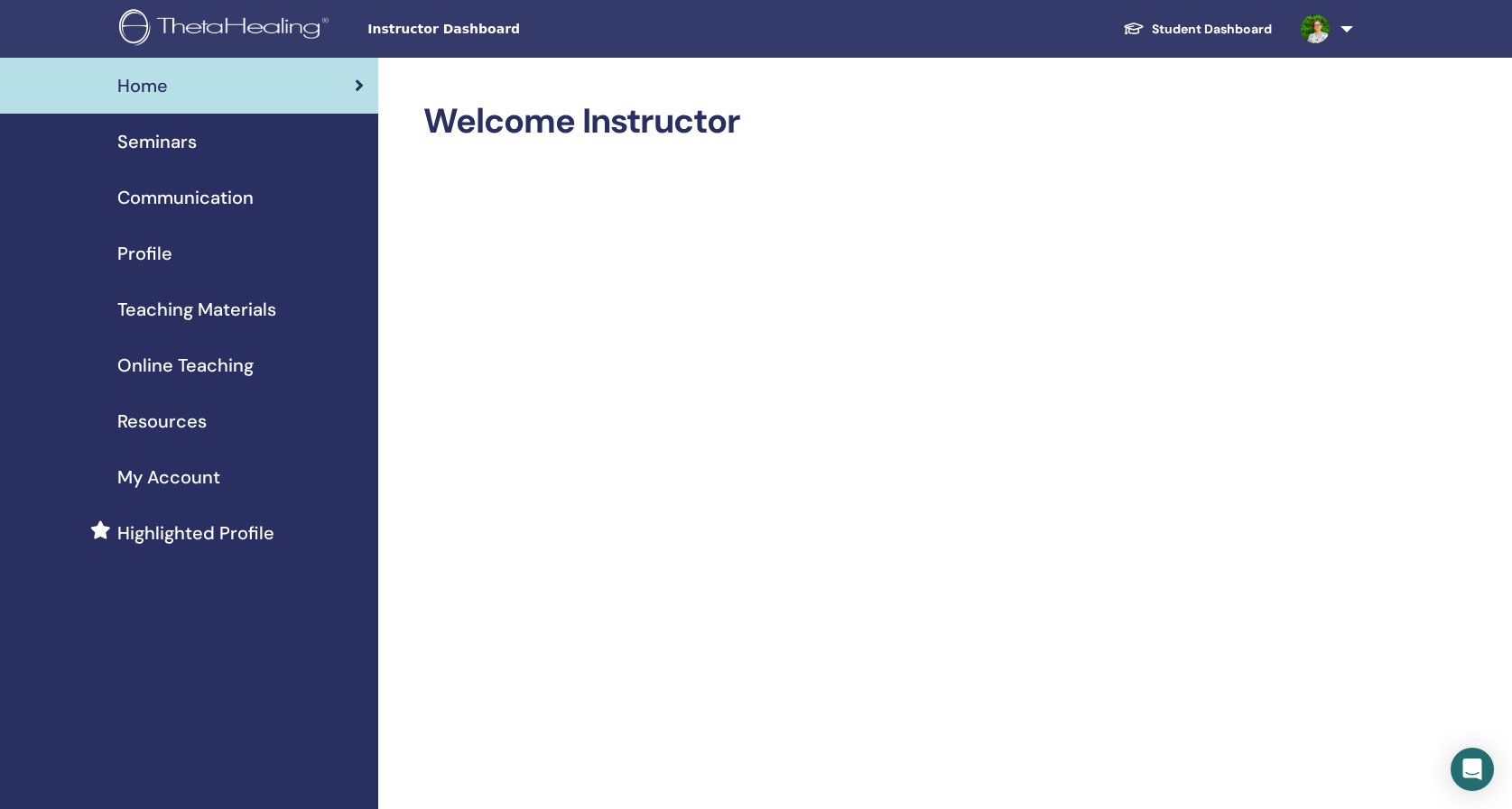
click at [187, 149] on span "Seminars" at bounding box center [157, 141] width 79 height 27
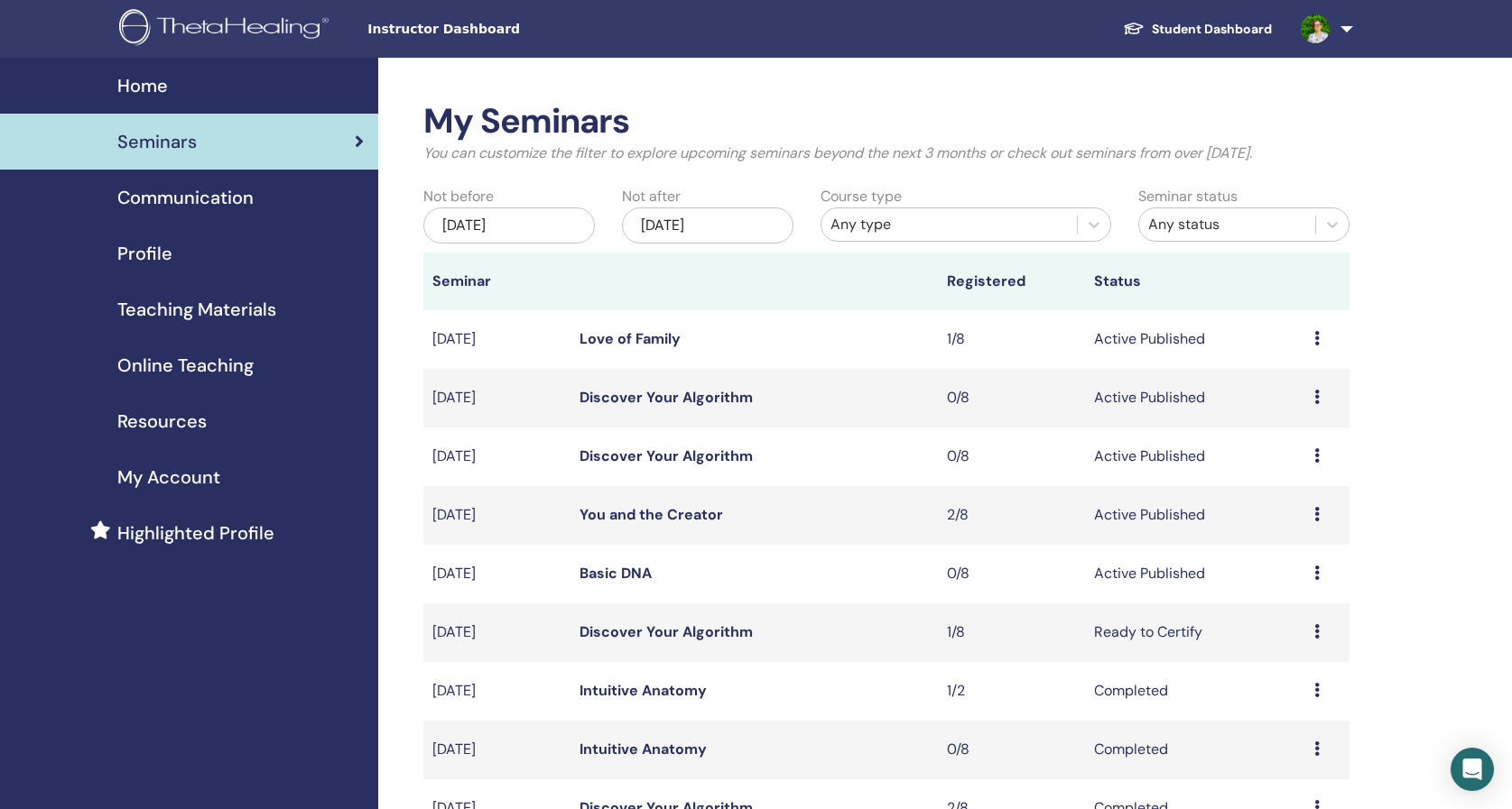
click at [1311, 339] on td "Preview Edit Attendees Cancel" at bounding box center [1326, 340] width 44 height 58
click at [1315, 338] on icon at bounding box center [1317, 338] width 6 height 14
click at [1302, 406] on link "Attendees" at bounding box center [1286, 407] width 69 height 19
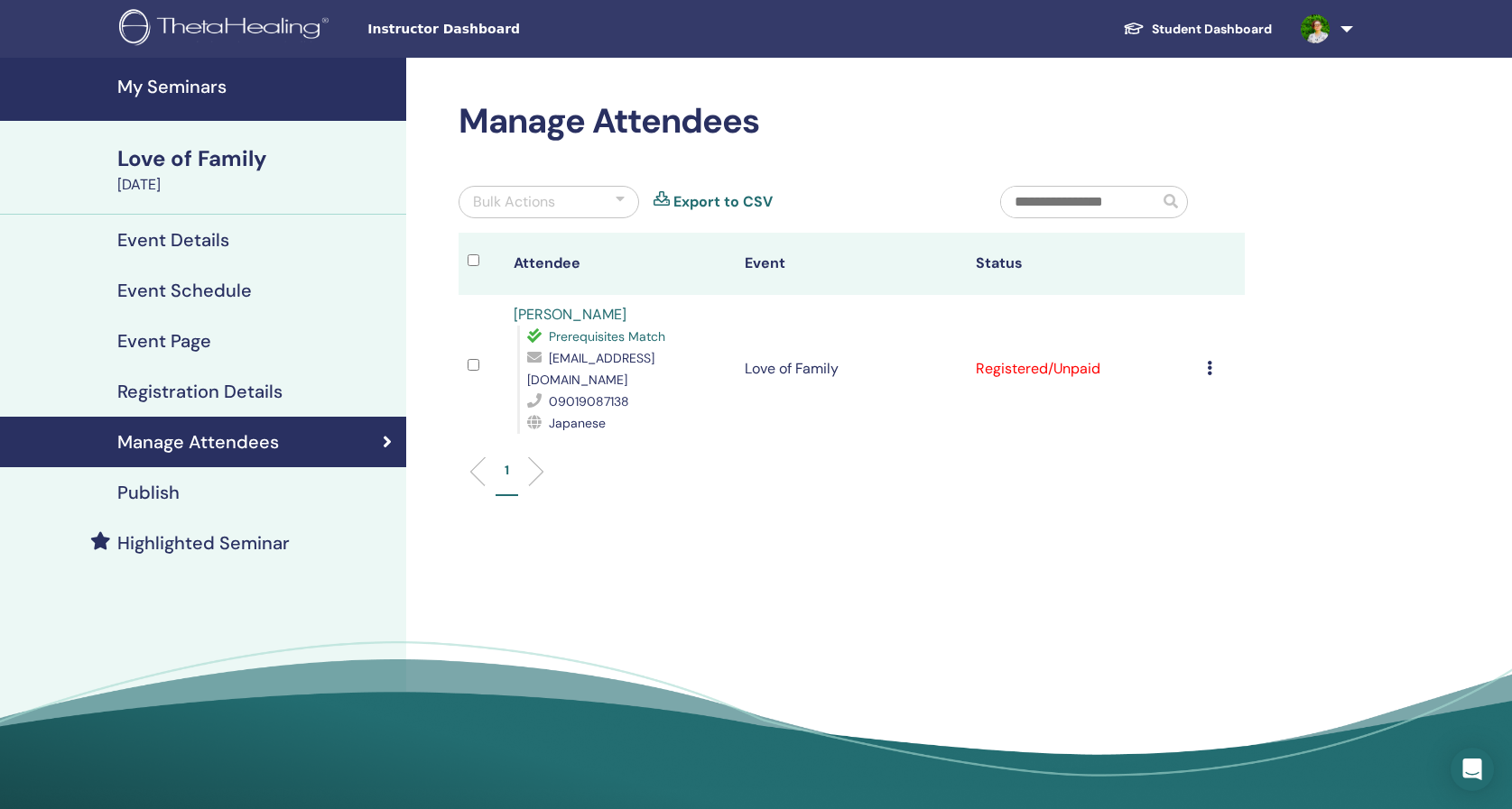
click at [205, 490] on div "Publish" at bounding box center [203, 493] width 377 height 22
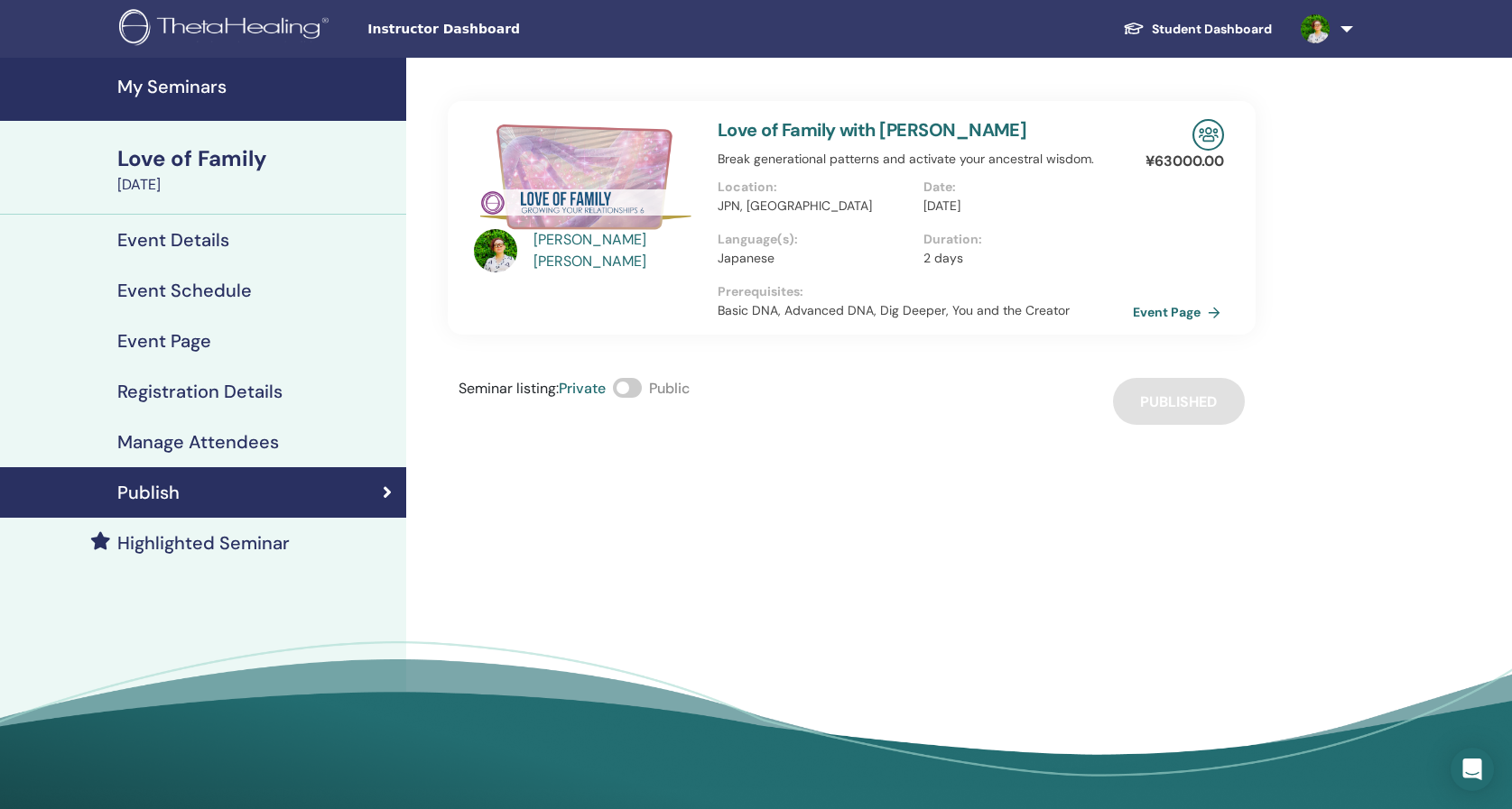
click at [1175, 319] on link "Event Page" at bounding box center [1179, 312] width 95 height 27
